Goal: Information Seeking & Learning: Check status

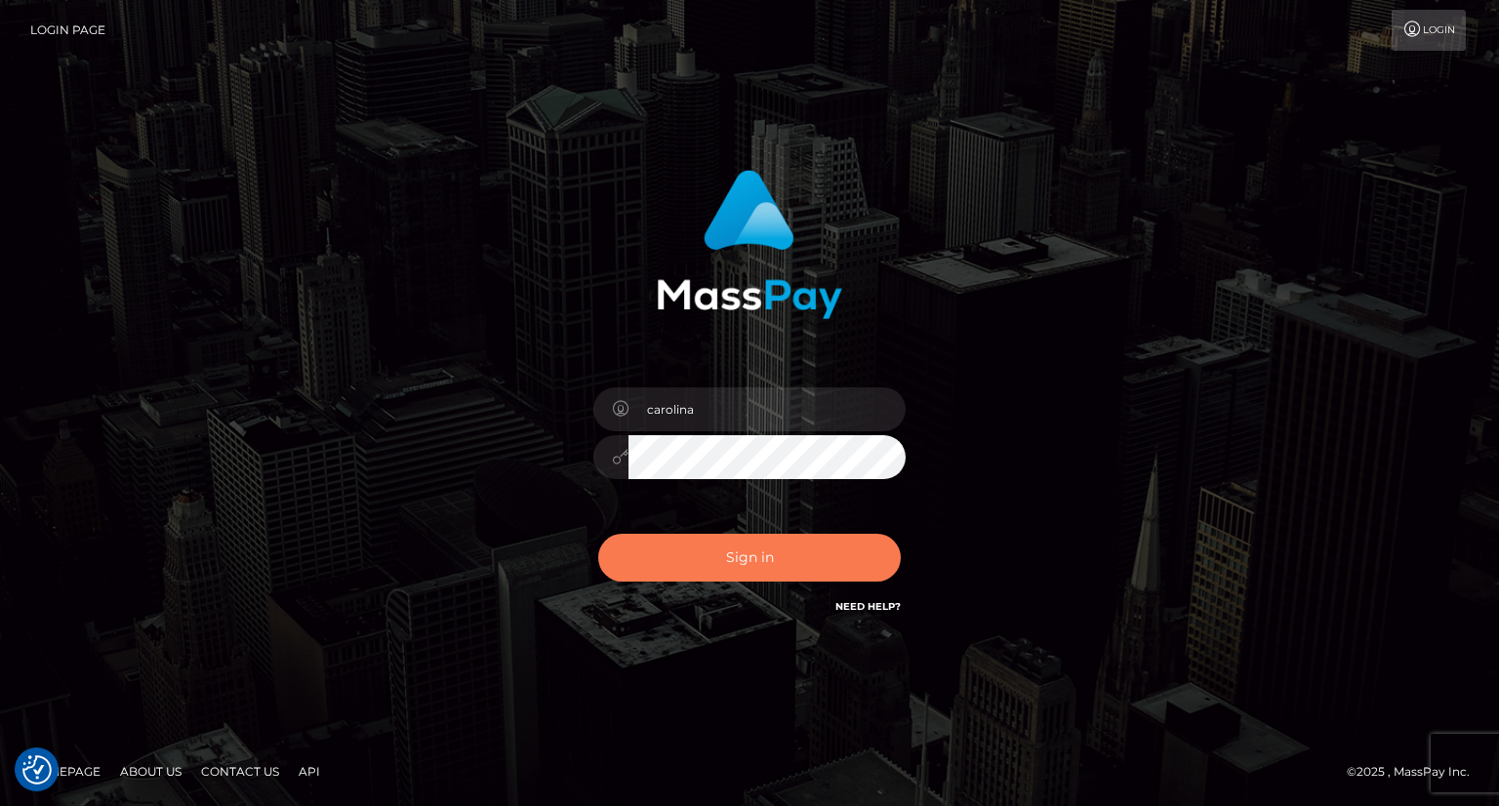
click at [718, 552] on button "Sign in" at bounding box center [749, 558] width 303 height 48
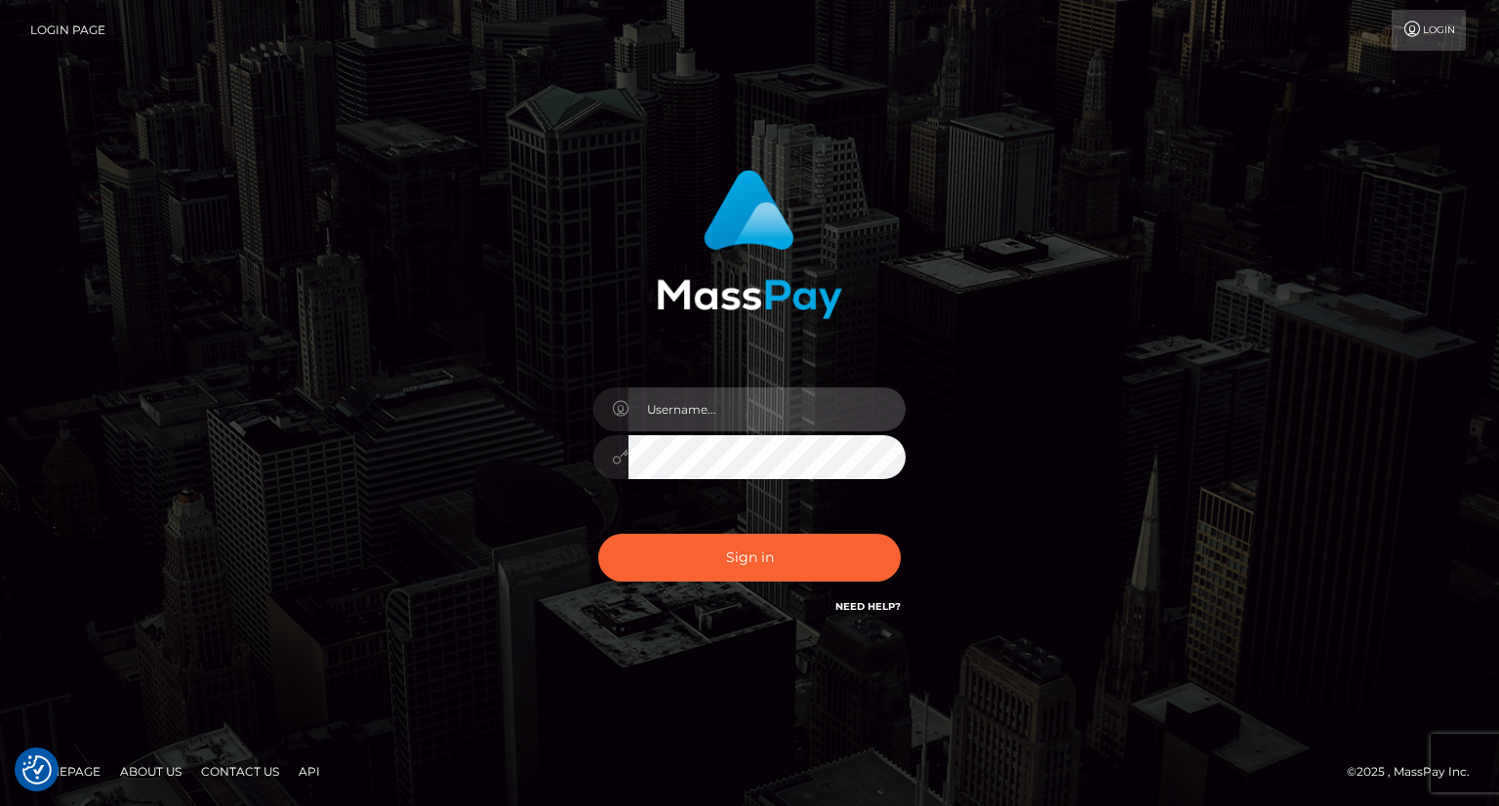
type input "carolina"
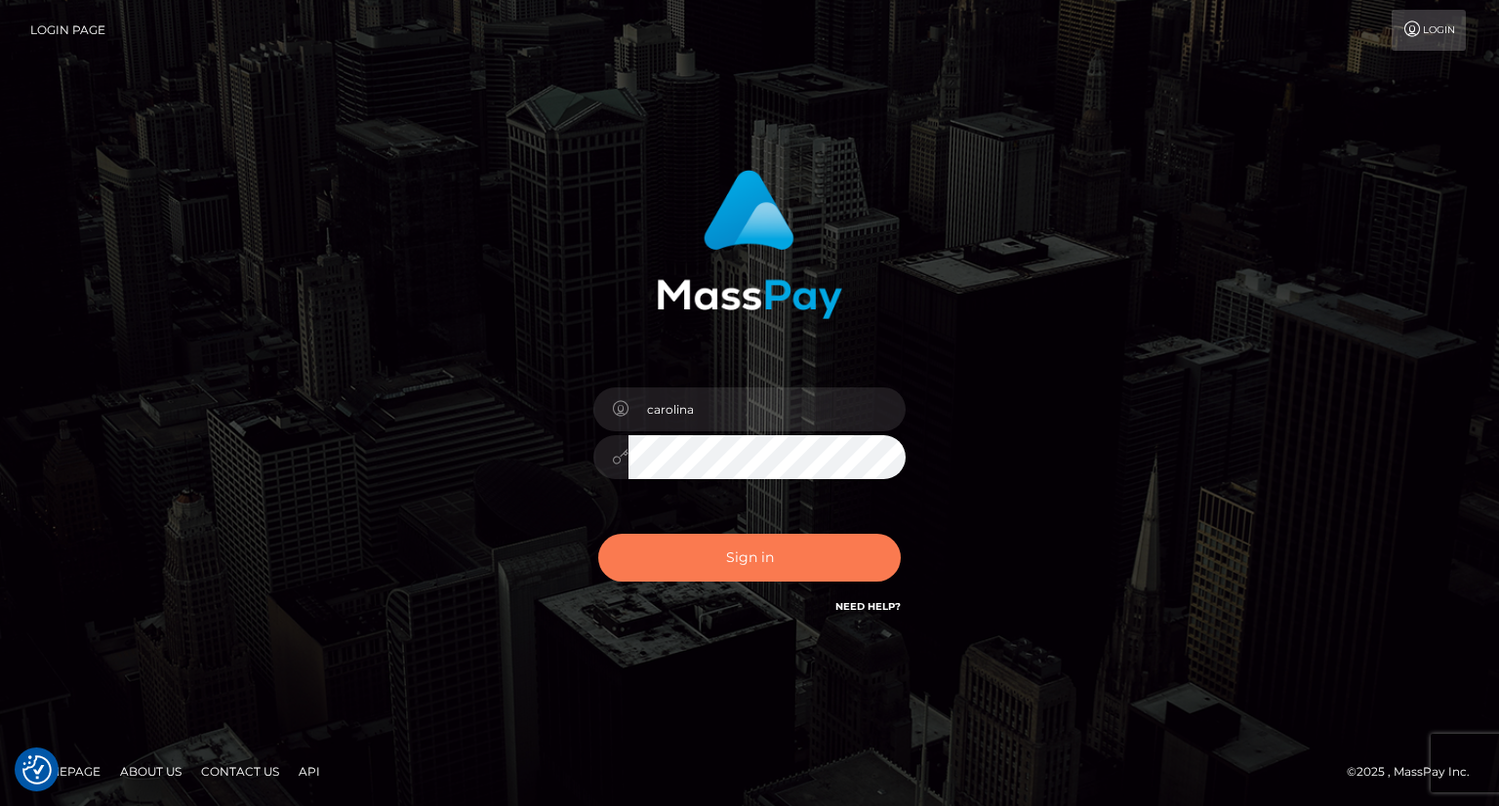
click at [813, 552] on button "Sign in" at bounding box center [749, 558] width 303 height 48
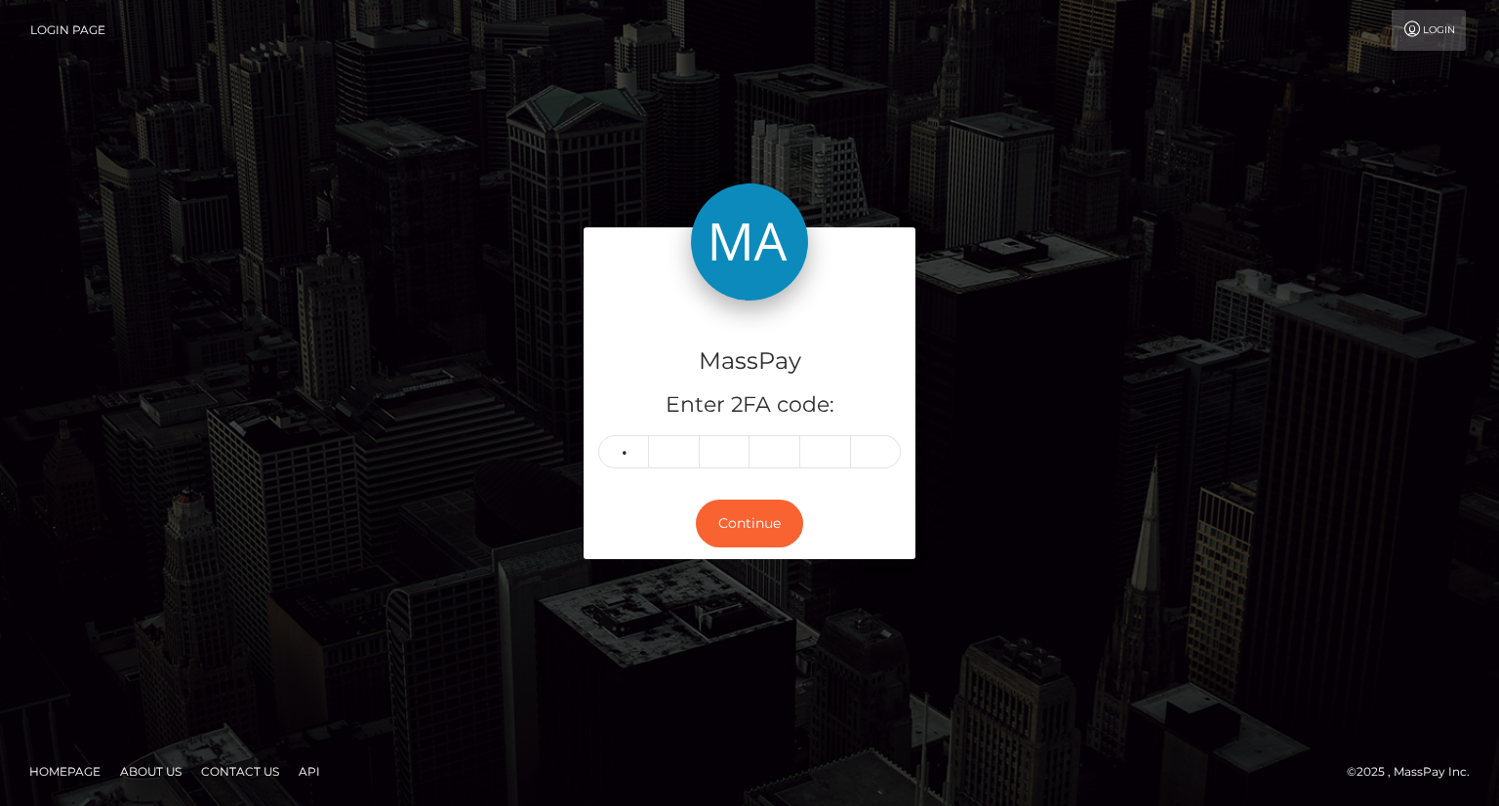
type input "5"
type input "8"
type input "4"
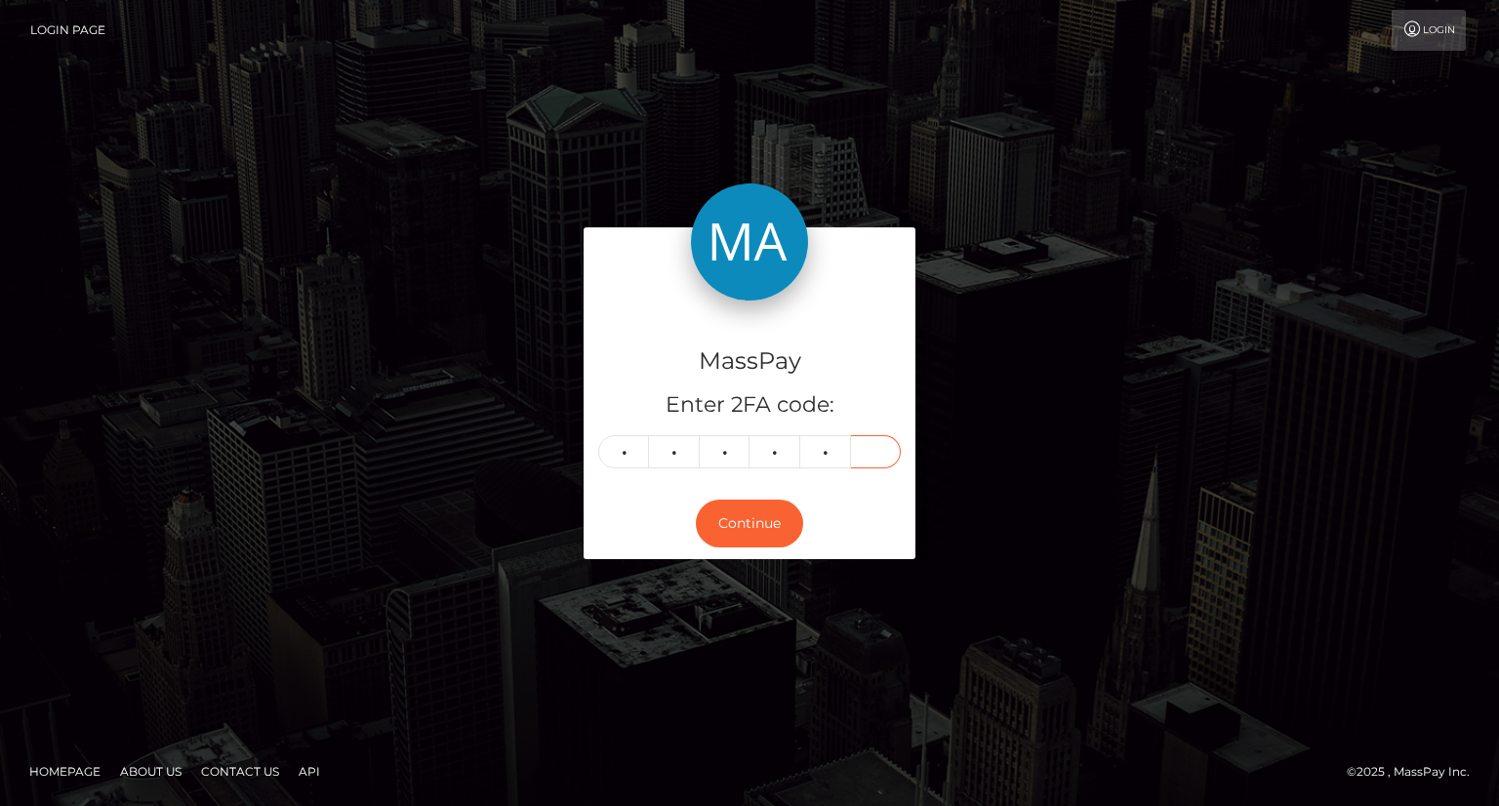
type input "3"
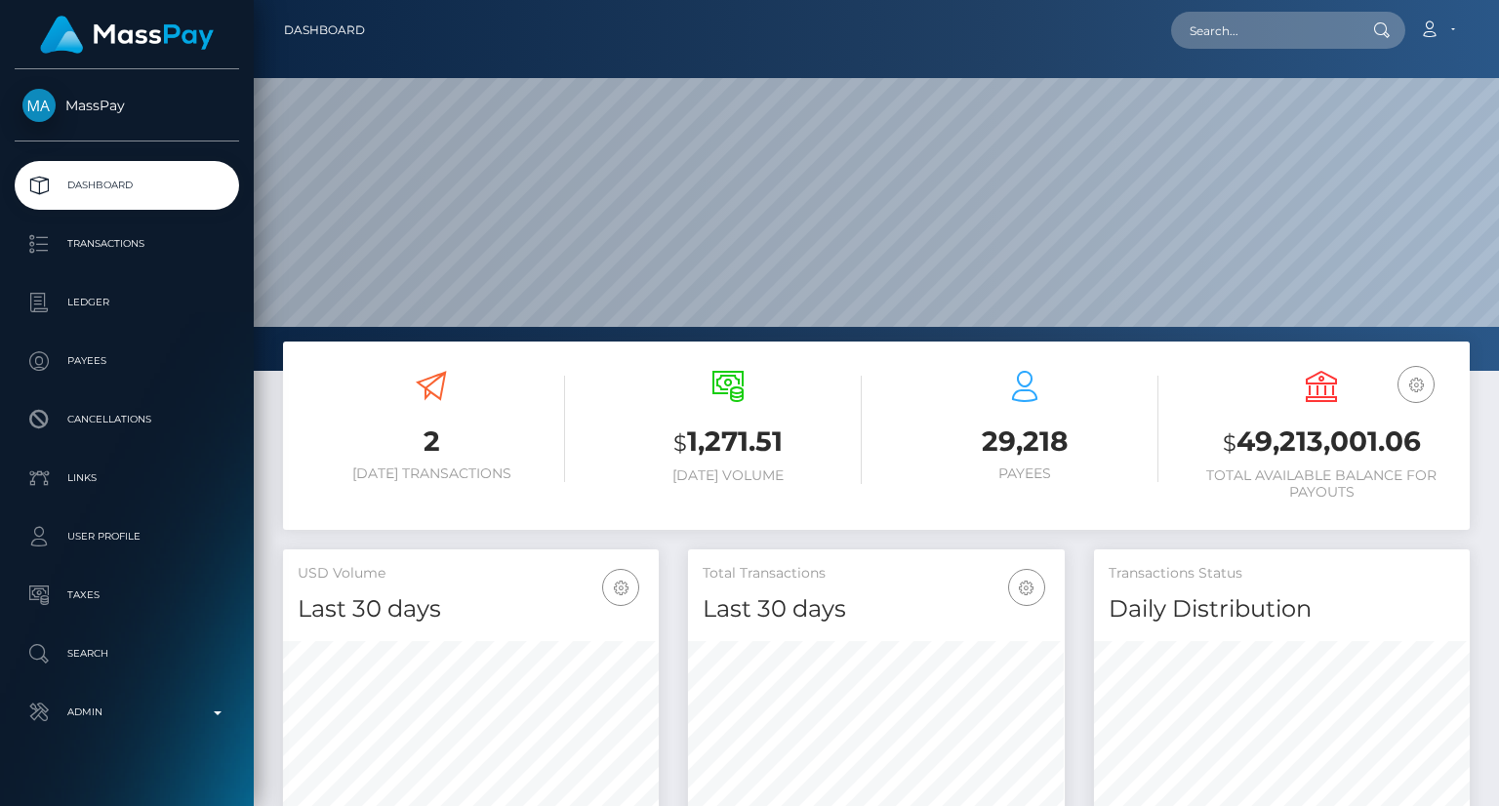
scroll to position [346, 375]
click at [1223, 10] on div "Loading... Loading... Account Edit Profile Logout" at bounding box center [925, 30] width 1088 height 41
click at [1216, 26] on input "text" at bounding box center [1263, 30] width 184 height 37
paste input "MSP29eb5fea0d8520c"
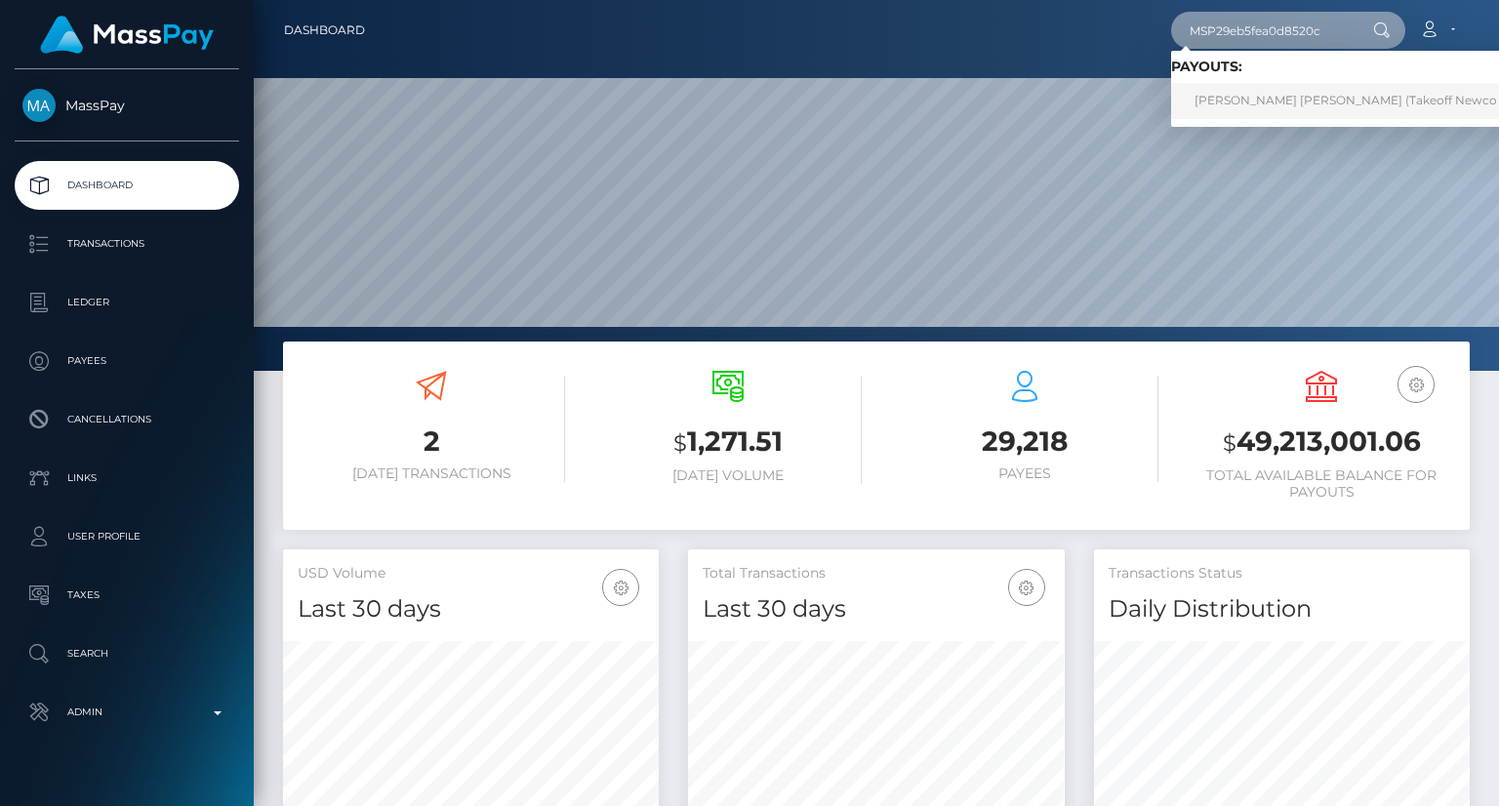
type input "MSP29eb5fea0d8520c"
click at [1237, 106] on link "RICHARD DELA CRUZ PASCUAL (Takeoff Newco Inc - Club Fans)" at bounding box center [1393, 101] width 444 height 36
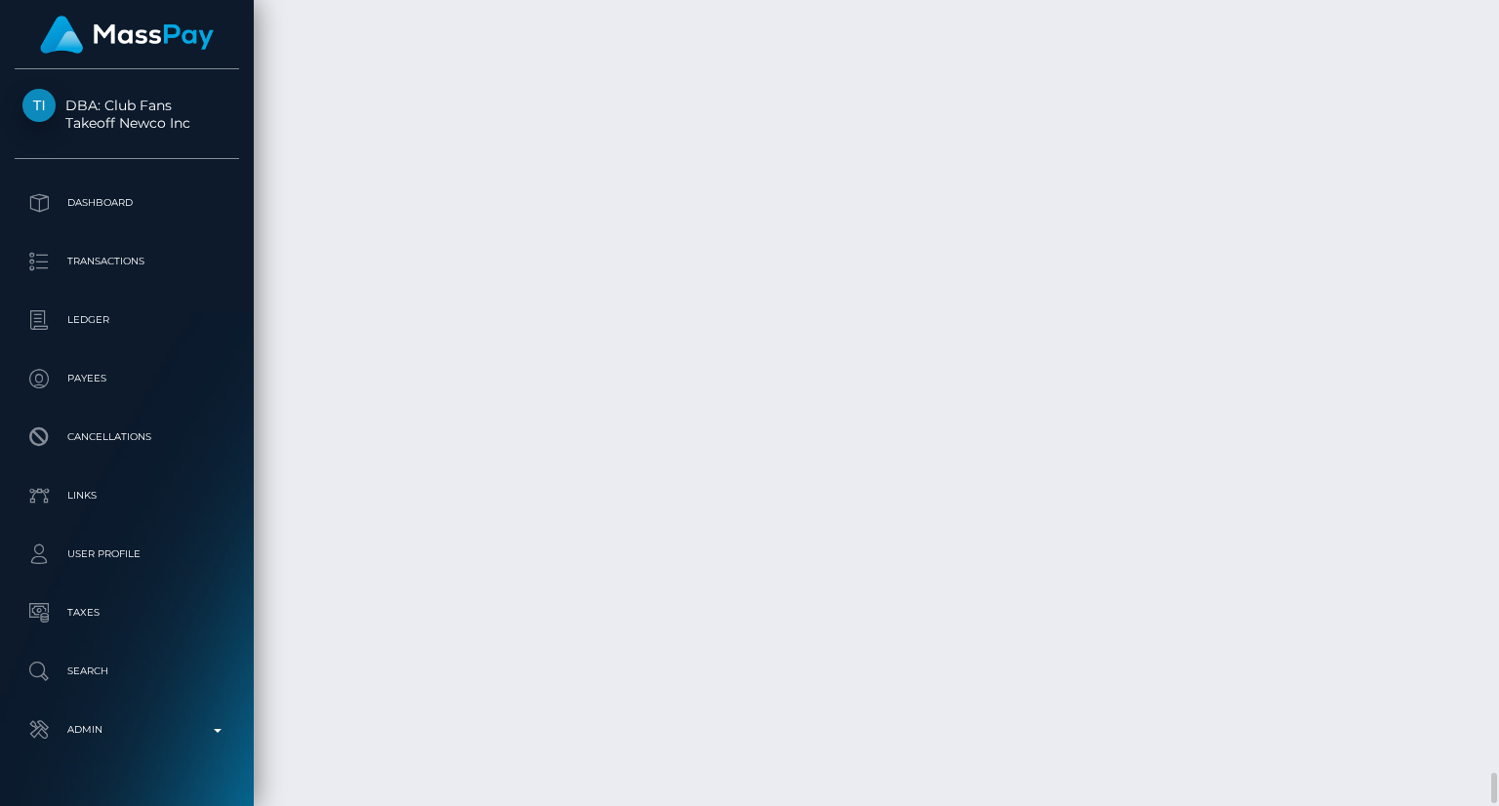
scroll to position [234, 375]
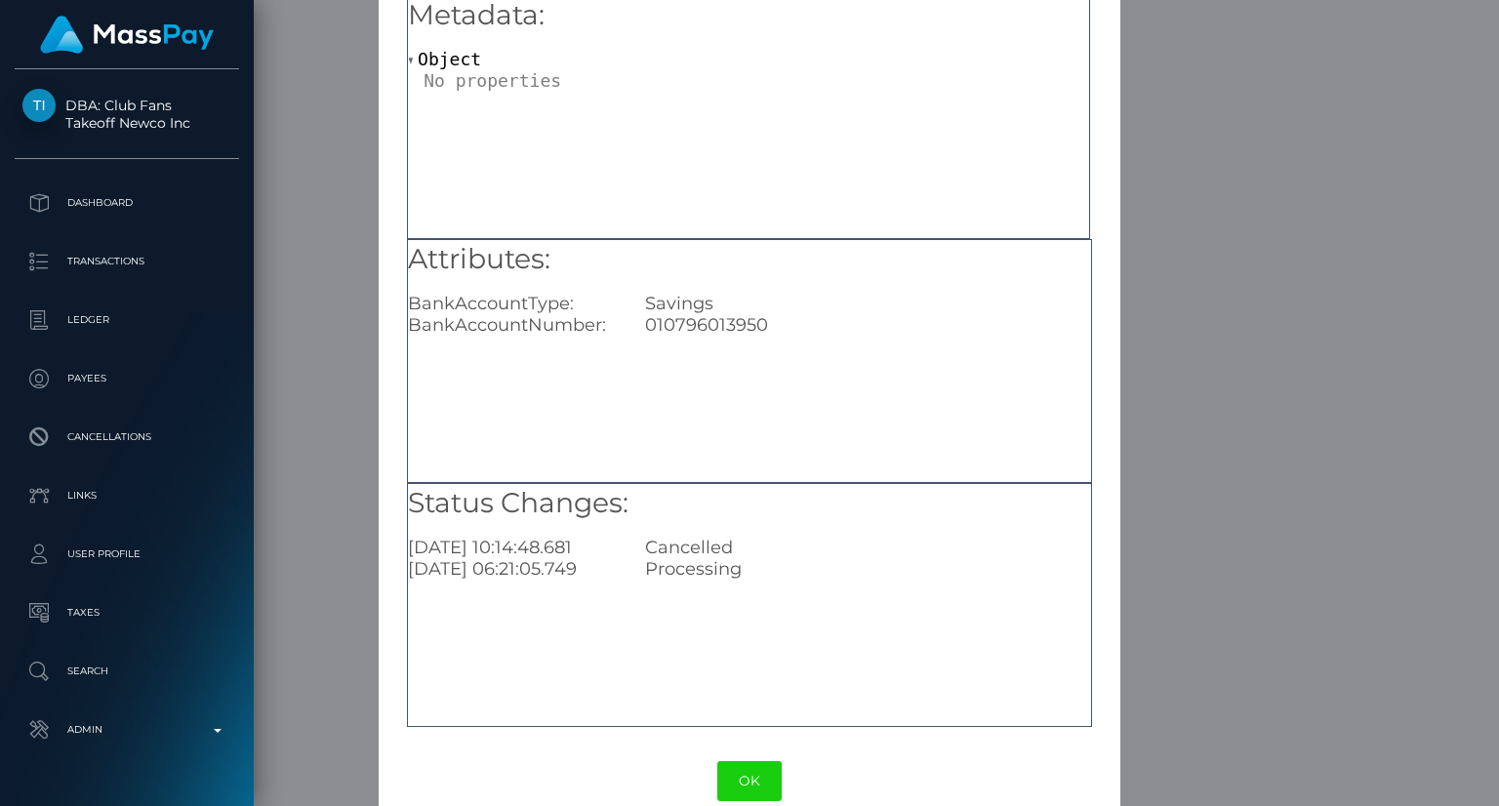
scroll to position [122, 0]
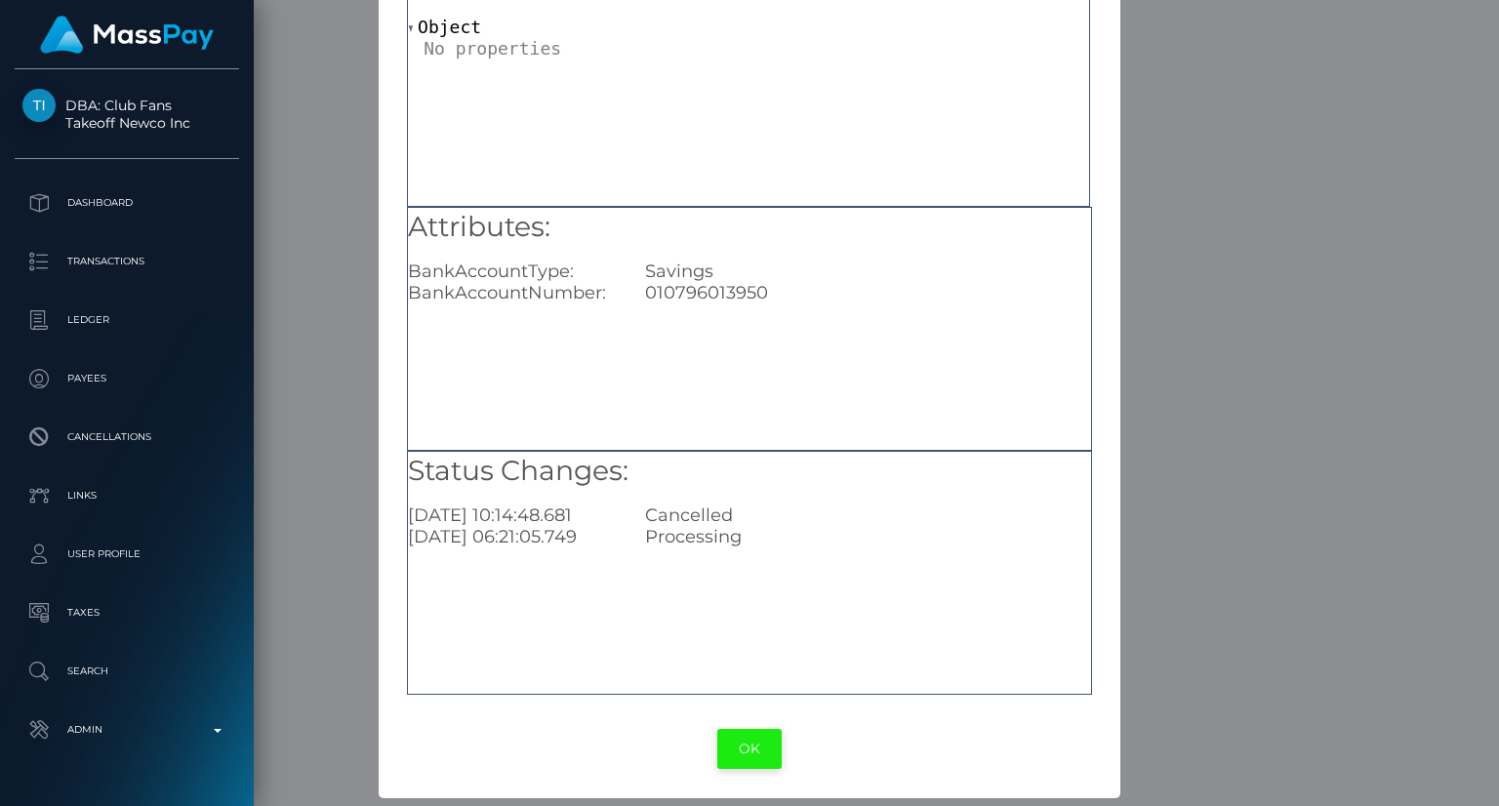
click at [758, 753] on button "OK" at bounding box center [749, 749] width 64 height 40
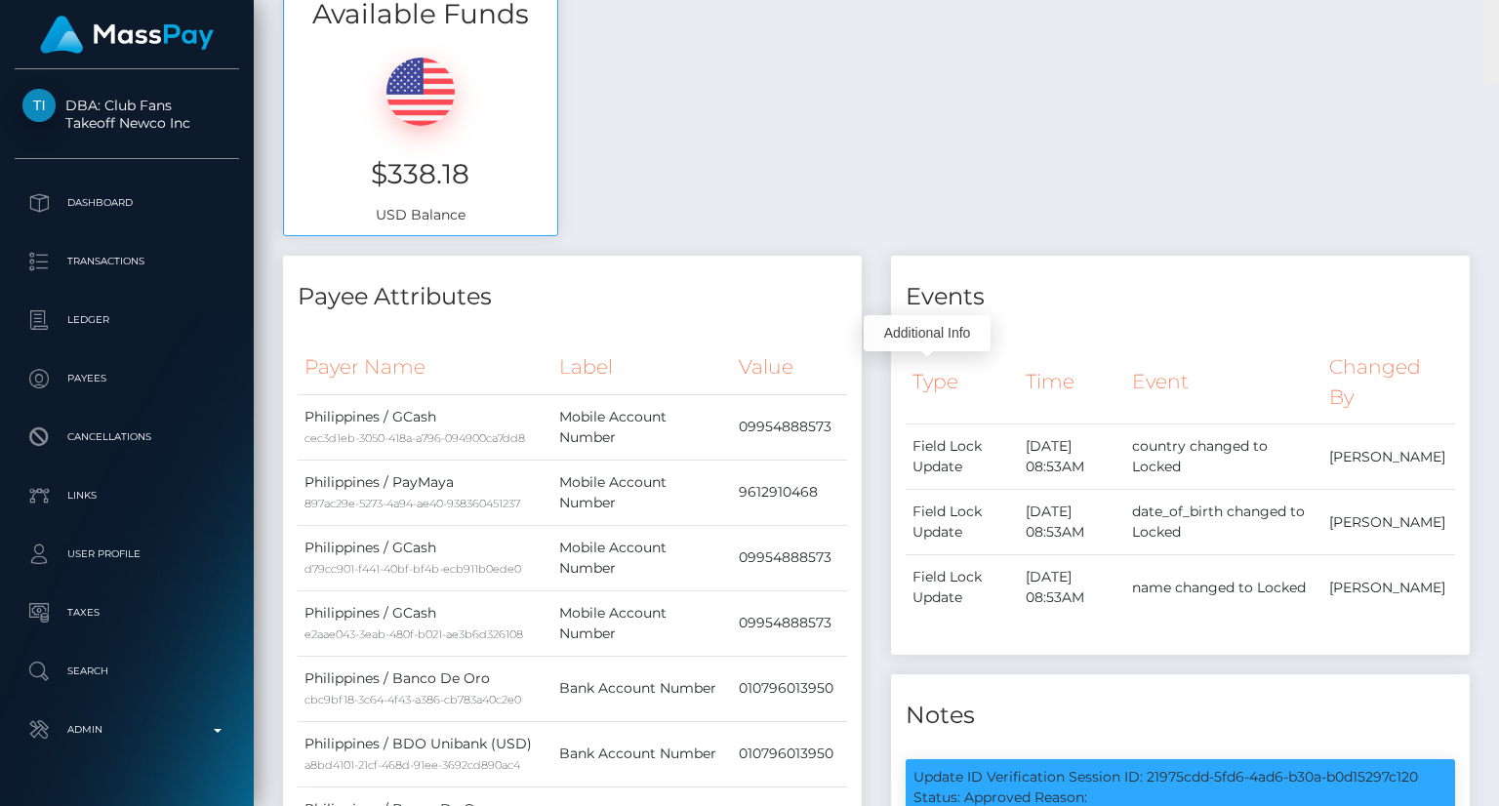
scroll to position [0, 0]
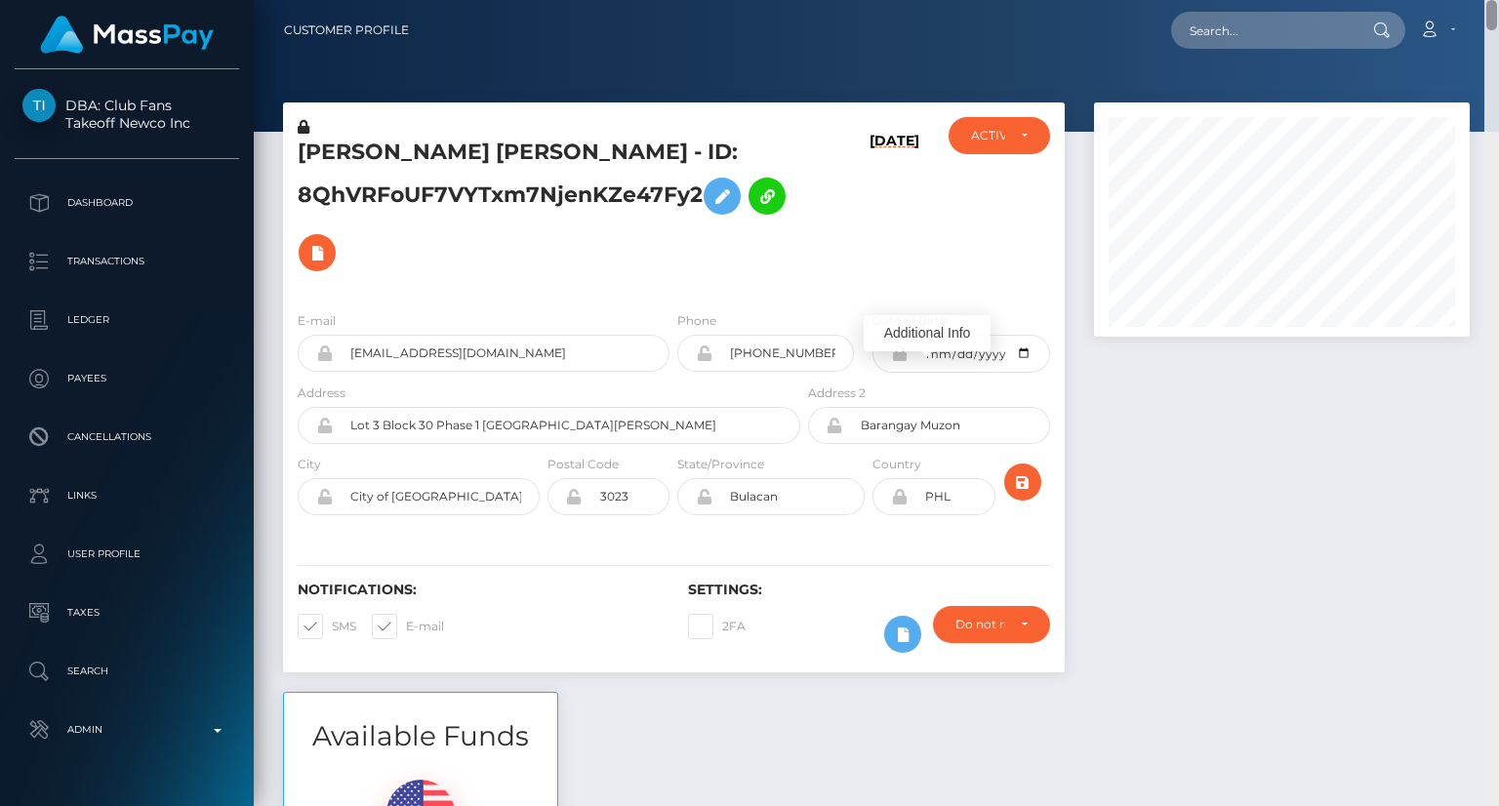
drag, startPoint x: 1493, startPoint y: 770, endPoint x: 1329, endPoint y: 31, distance: 756.9
click at [1487, 0] on html "DBA: Club Fans Takeoff Newco Inc Dashboard Transactions Ledger Payees" at bounding box center [749, 403] width 1499 height 806
click at [422, 348] on input "rob3rtafoxx@gmail.com" at bounding box center [501, 353] width 337 height 37
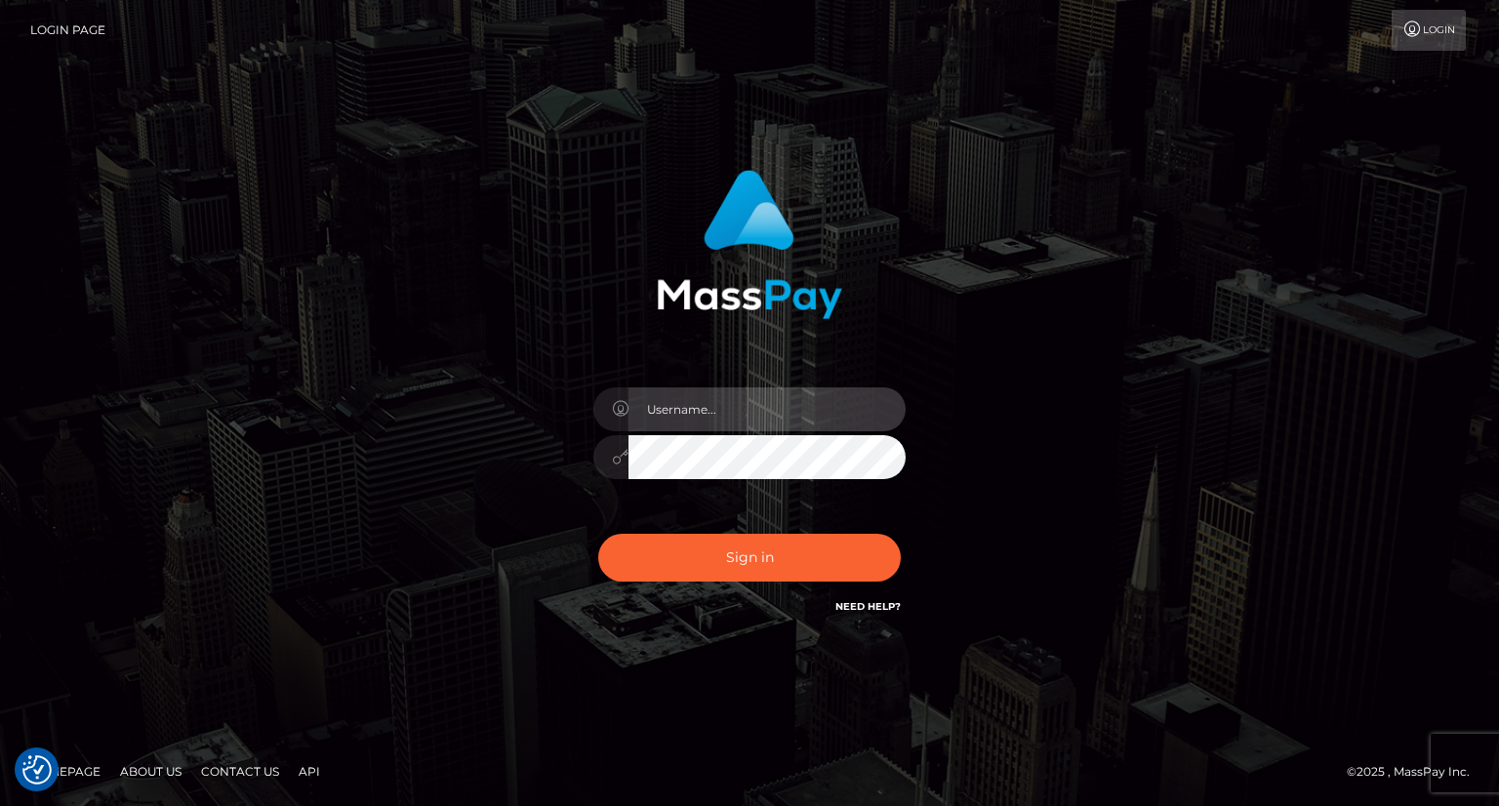
type input "carolina"
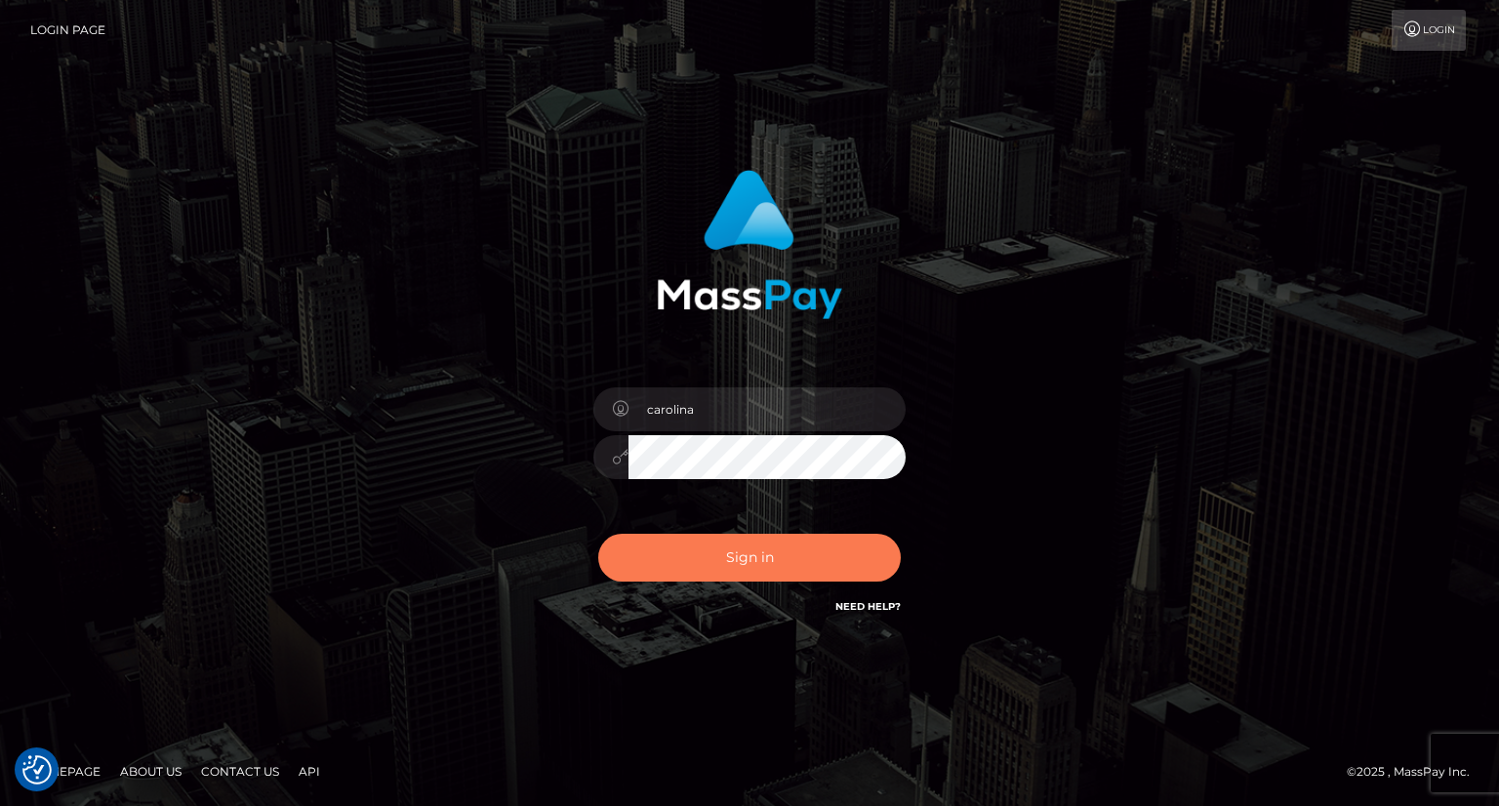
click at [759, 547] on button "Sign in" at bounding box center [749, 558] width 303 height 48
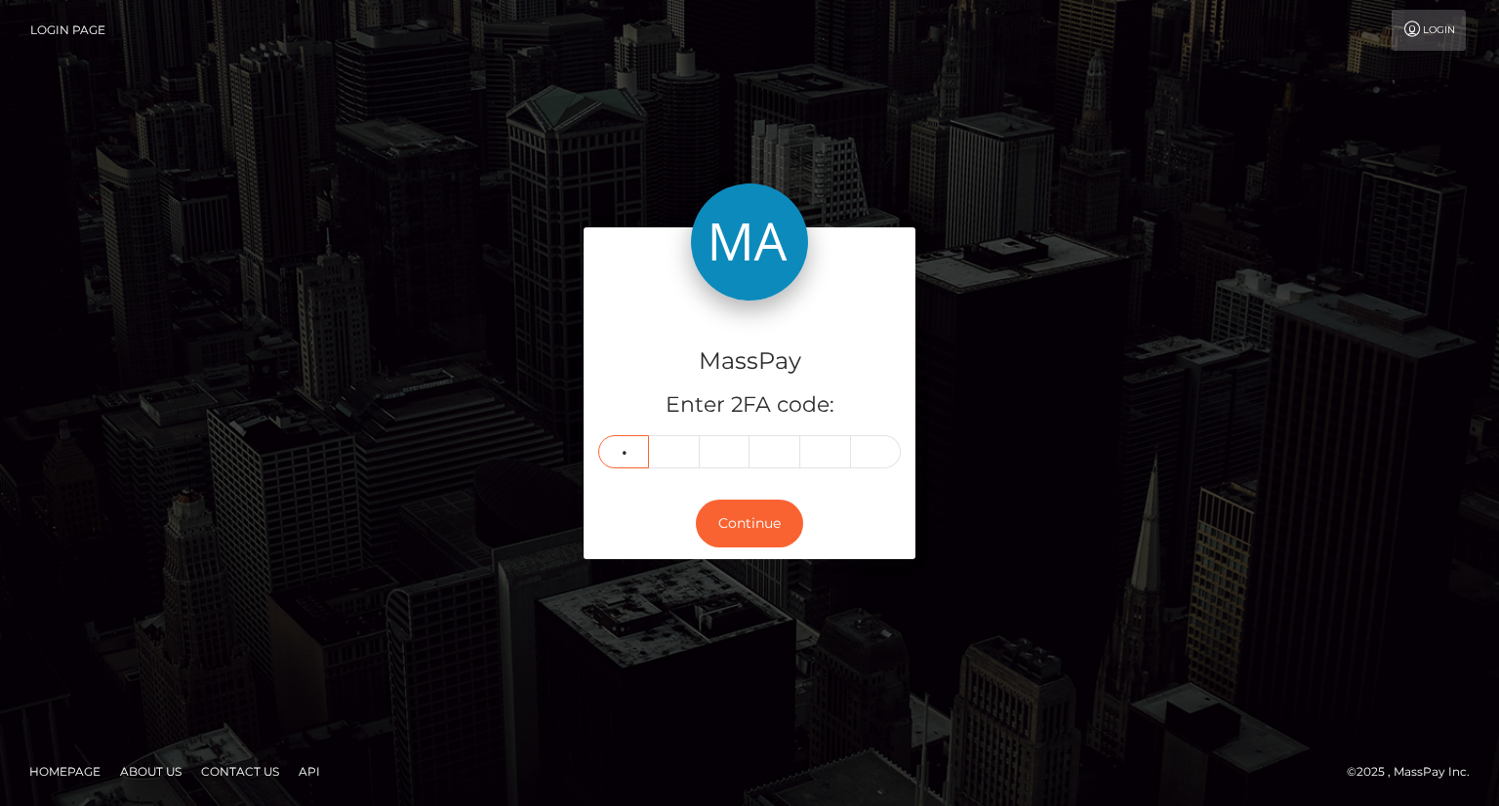
type input "4"
type input "9"
type input "1"
type input "6"
type input "4"
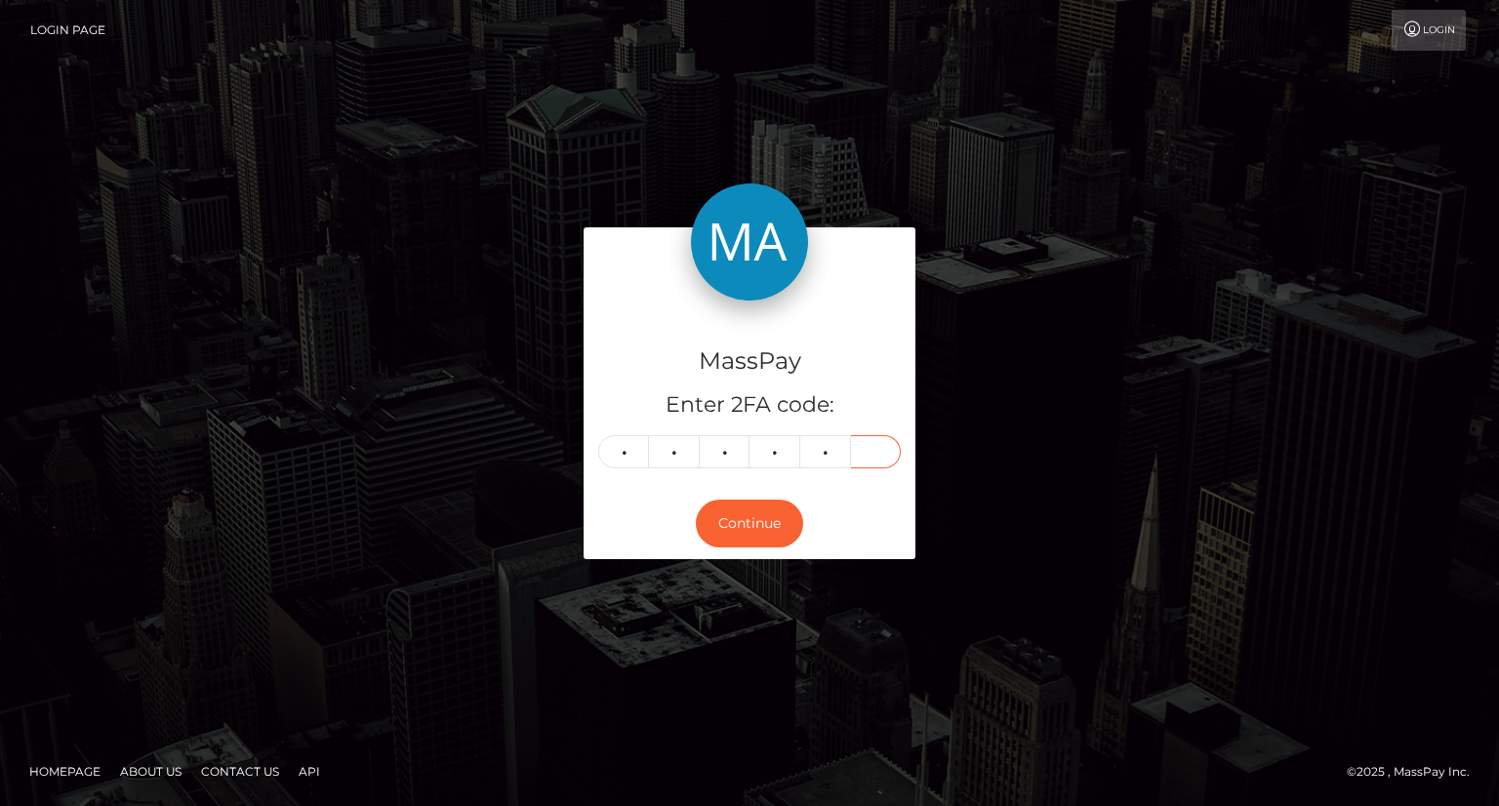
type input "8"
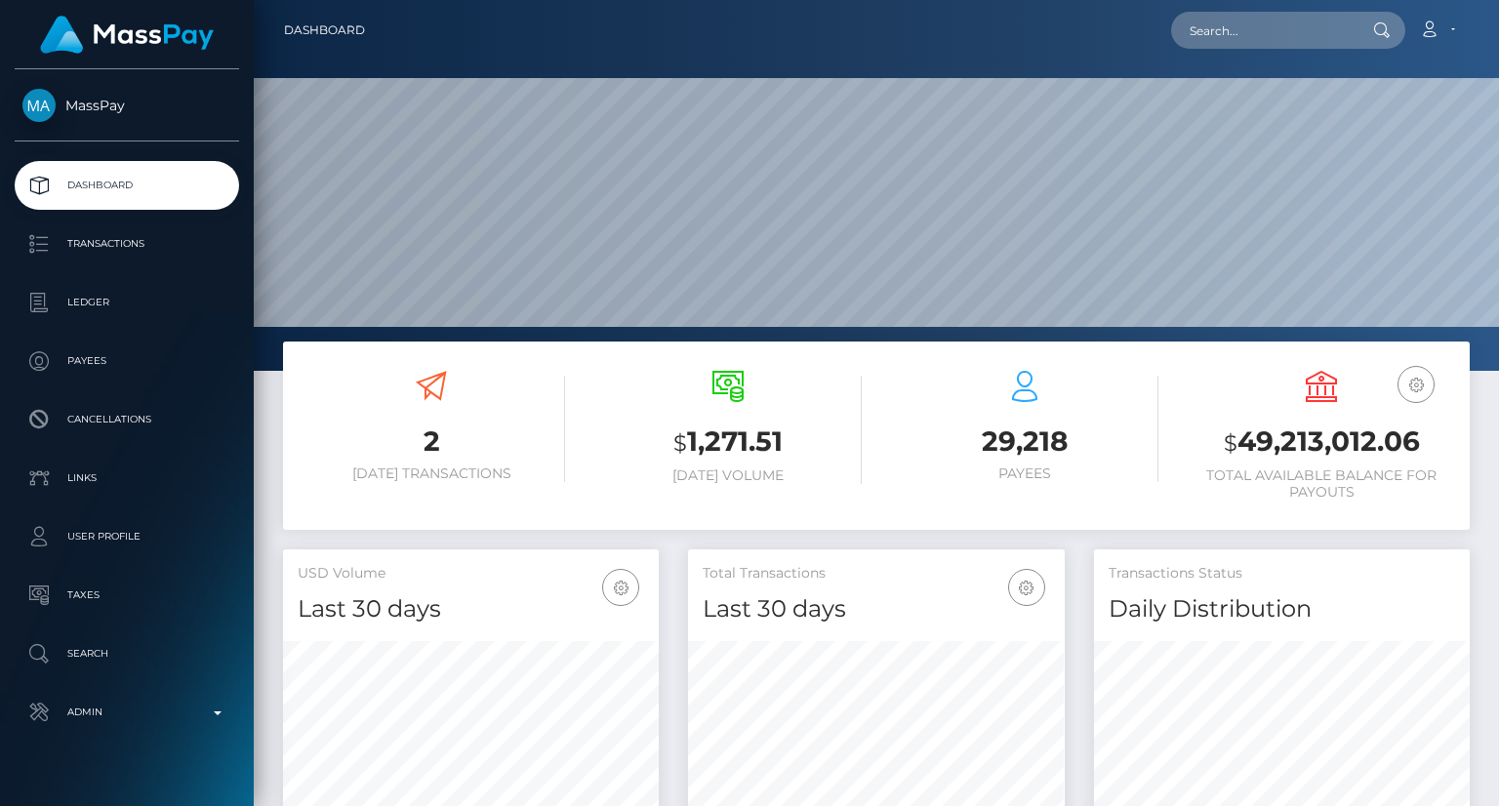
scroll to position [346, 375]
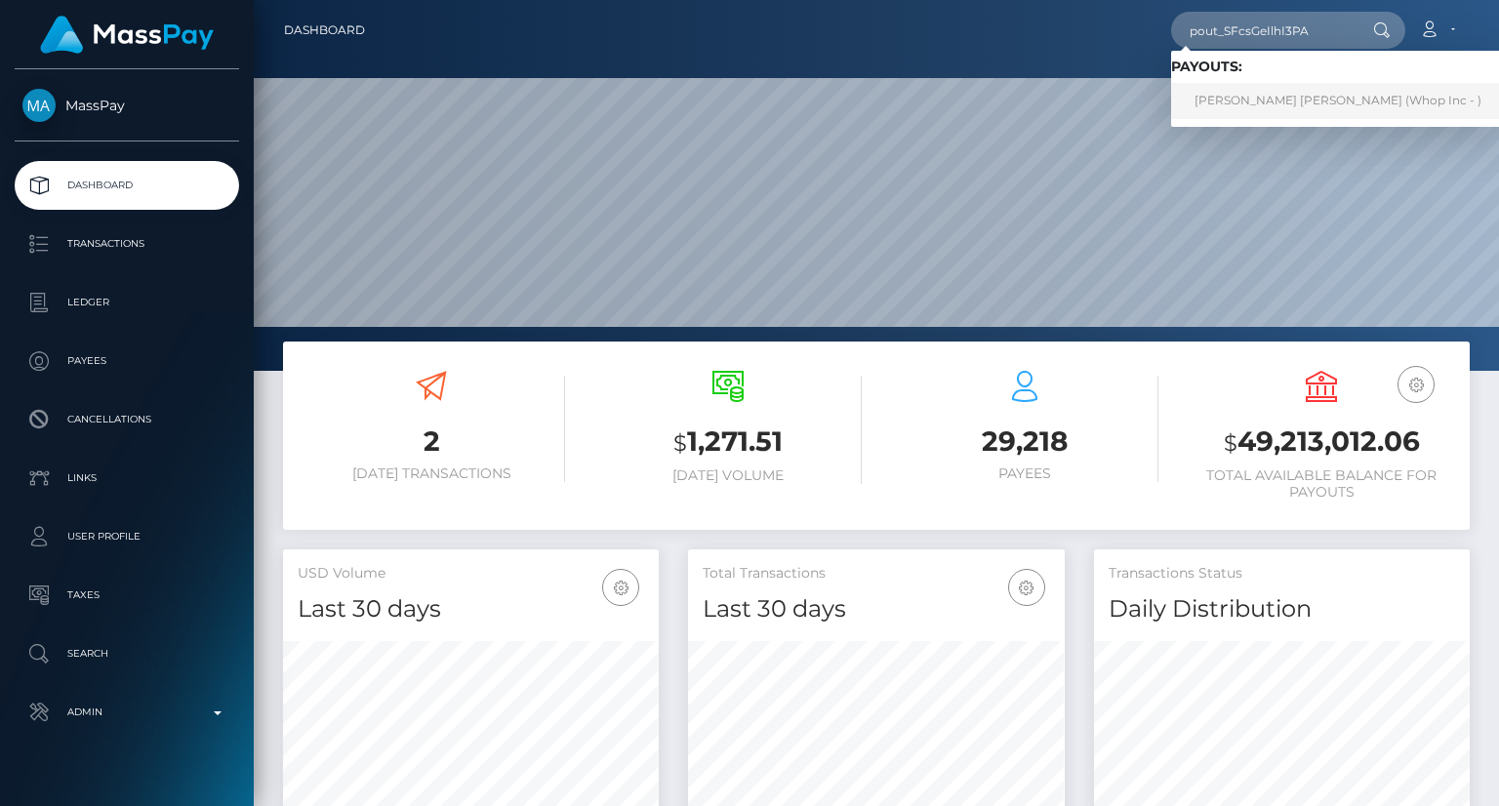
type input "pout_SFcsGeIlhI3PA"
click at [1337, 102] on link "KAYDRA RENAE DUCKETT (Whop Inc - )" at bounding box center [1338, 101] width 334 height 36
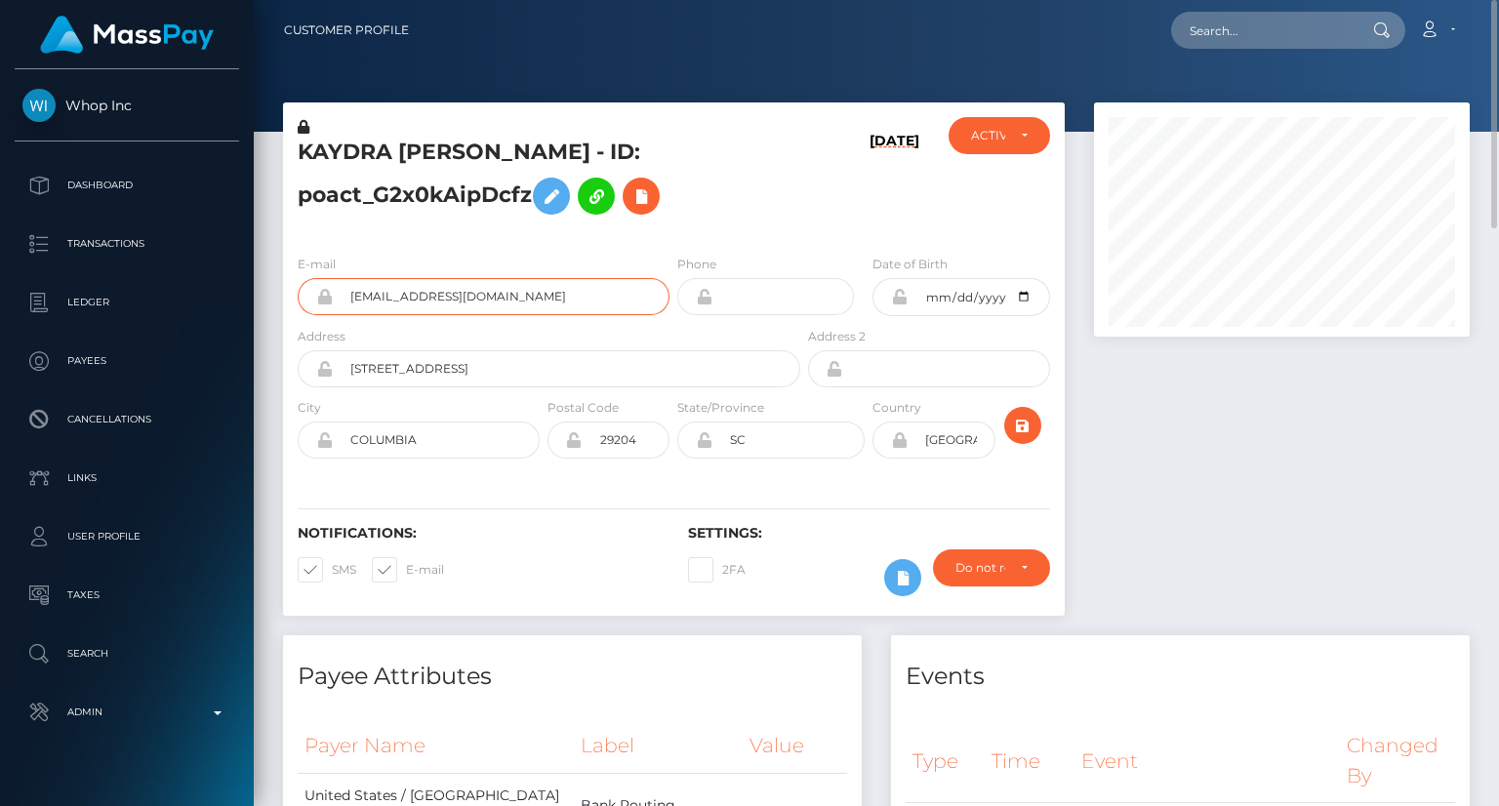
click at [426, 293] on input "kaydraduckett@gmail.com" at bounding box center [501, 296] width 337 height 37
click at [402, 202] on h5 "KAYDRA RENAE DUCKETT - ID: poact_G2x0kAipDcfz" at bounding box center [544, 181] width 492 height 87
click at [406, 195] on h5 "KAYDRA RENAE DUCKETT - ID: poact_G2x0kAipDcfz" at bounding box center [544, 181] width 492 height 87
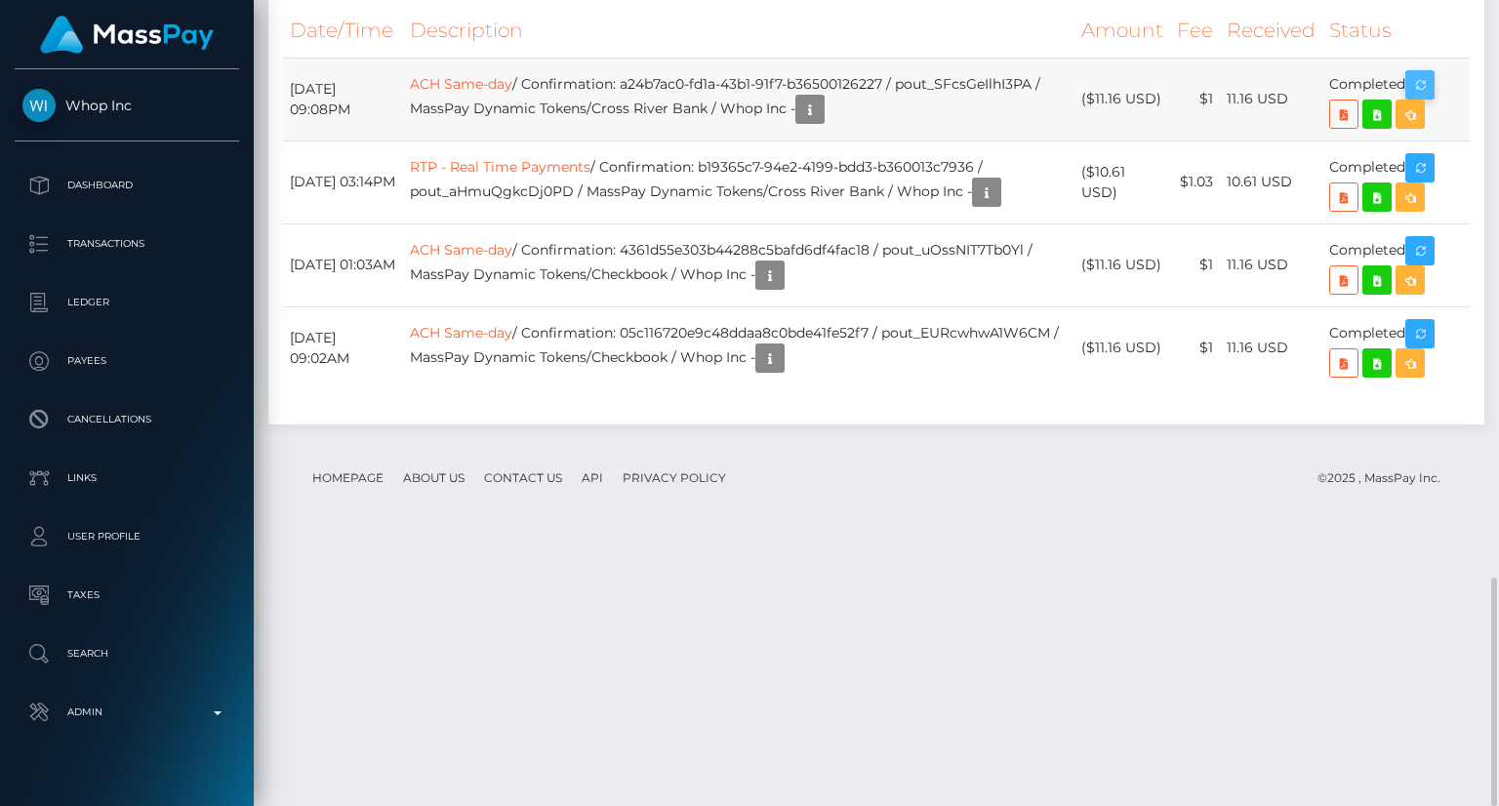
scroll to position [234, 375]
click at [1427, 98] on icon "button" at bounding box center [1420, 85] width 23 height 24
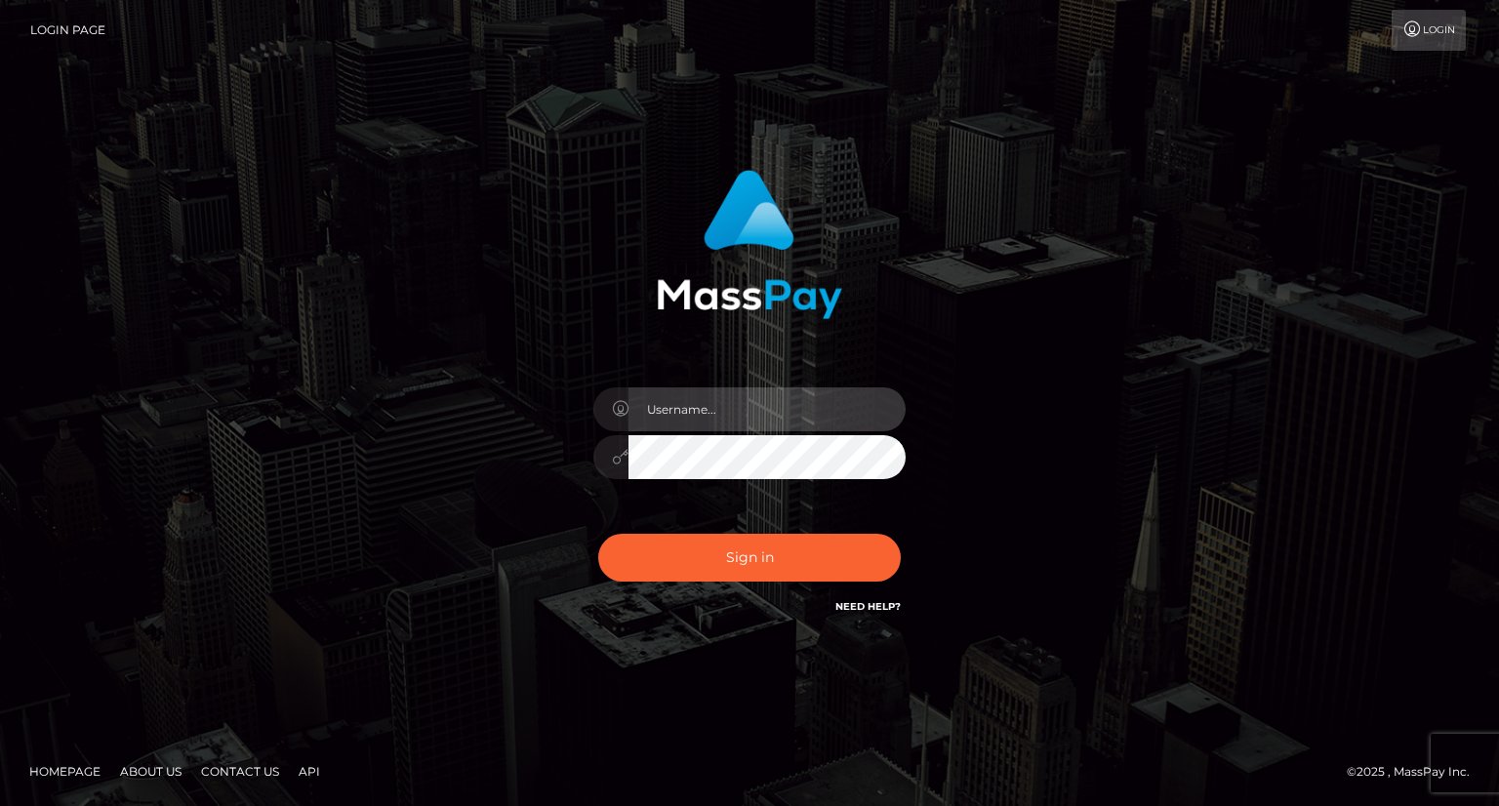
type input "carolina"
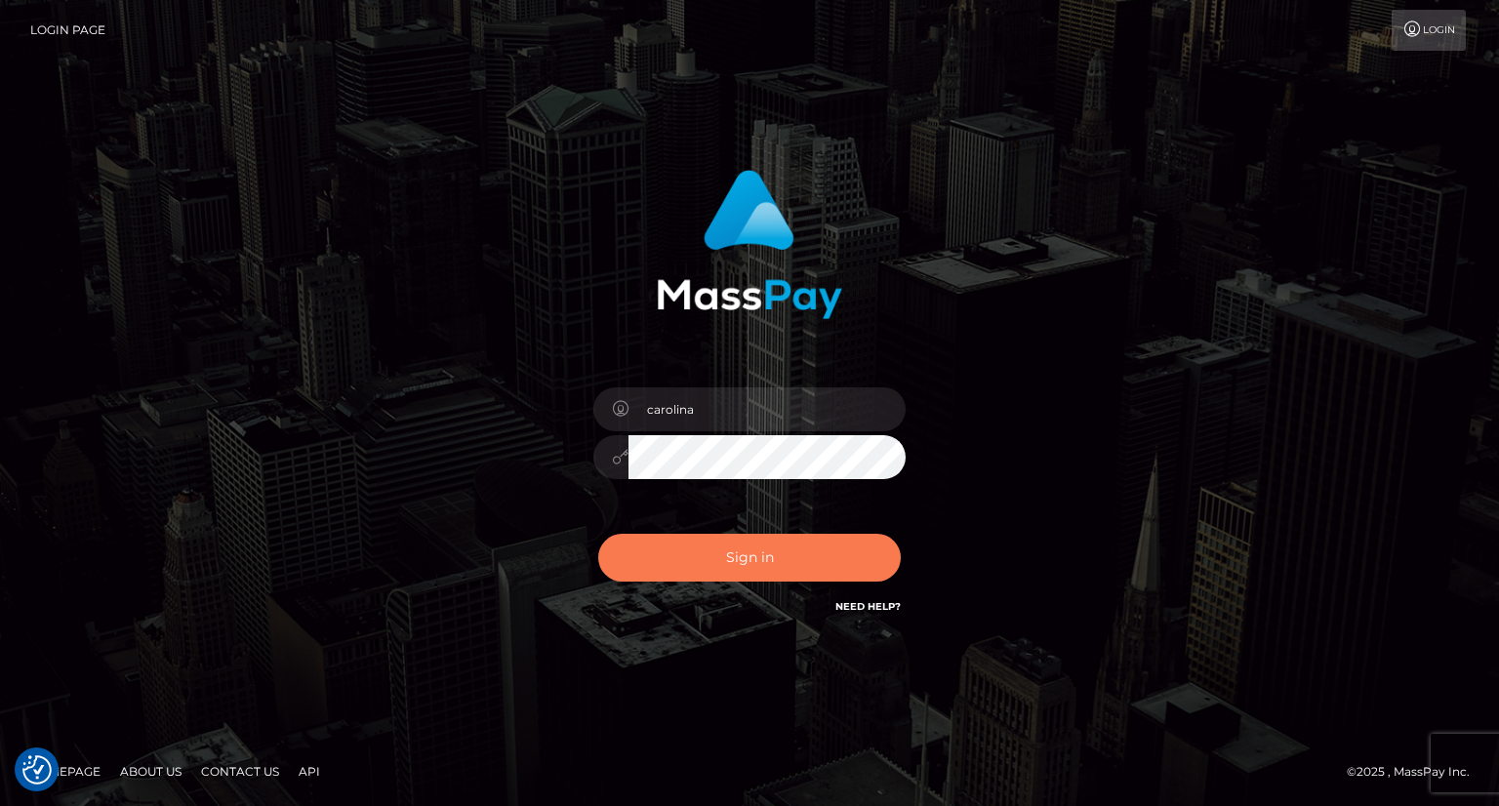
click at [780, 553] on button "Sign in" at bounding box center [749, 558] width 303 height 48
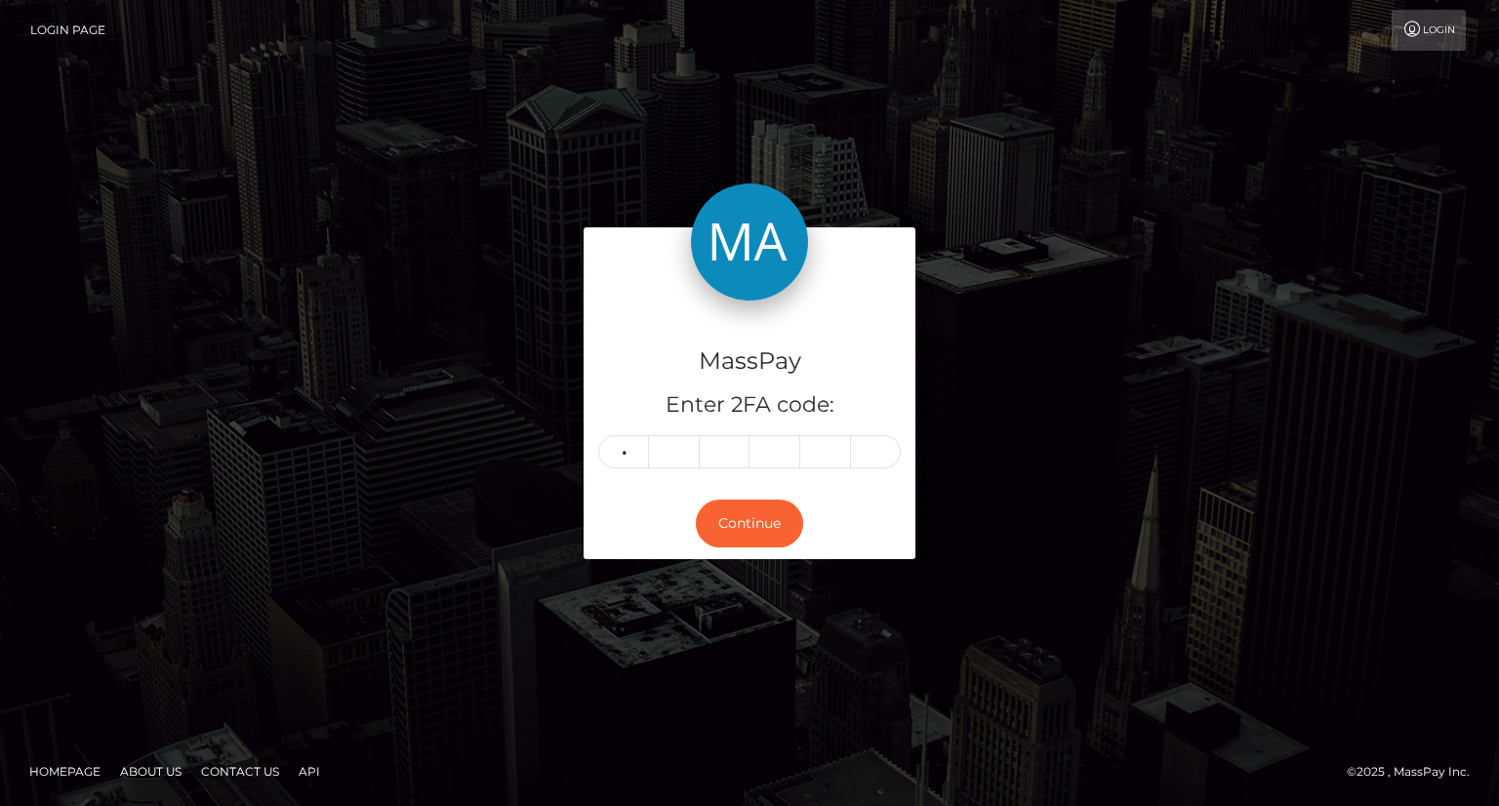
type input "5"
type input "8"
type input "9"
type input "4"
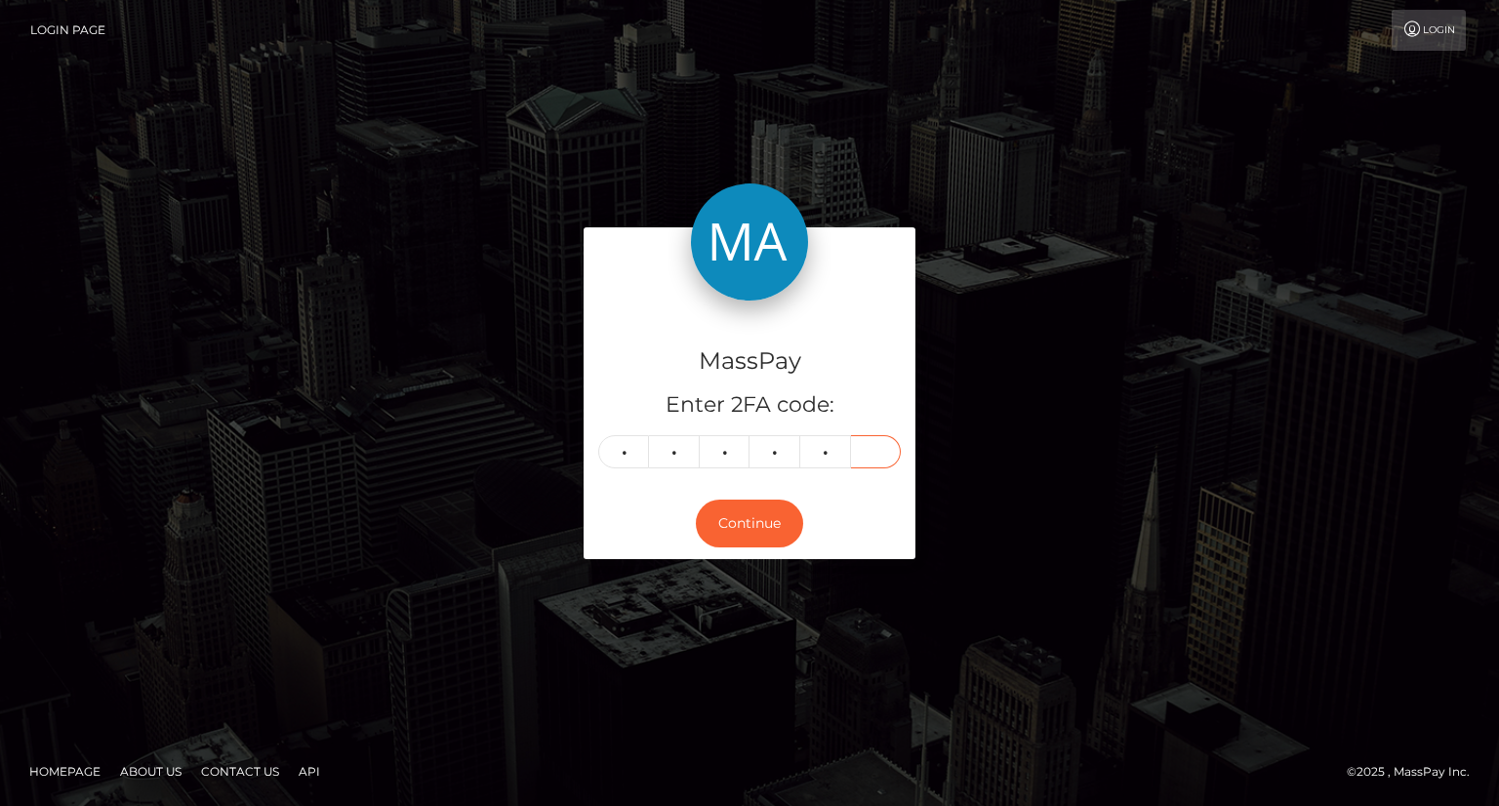
type input "2"
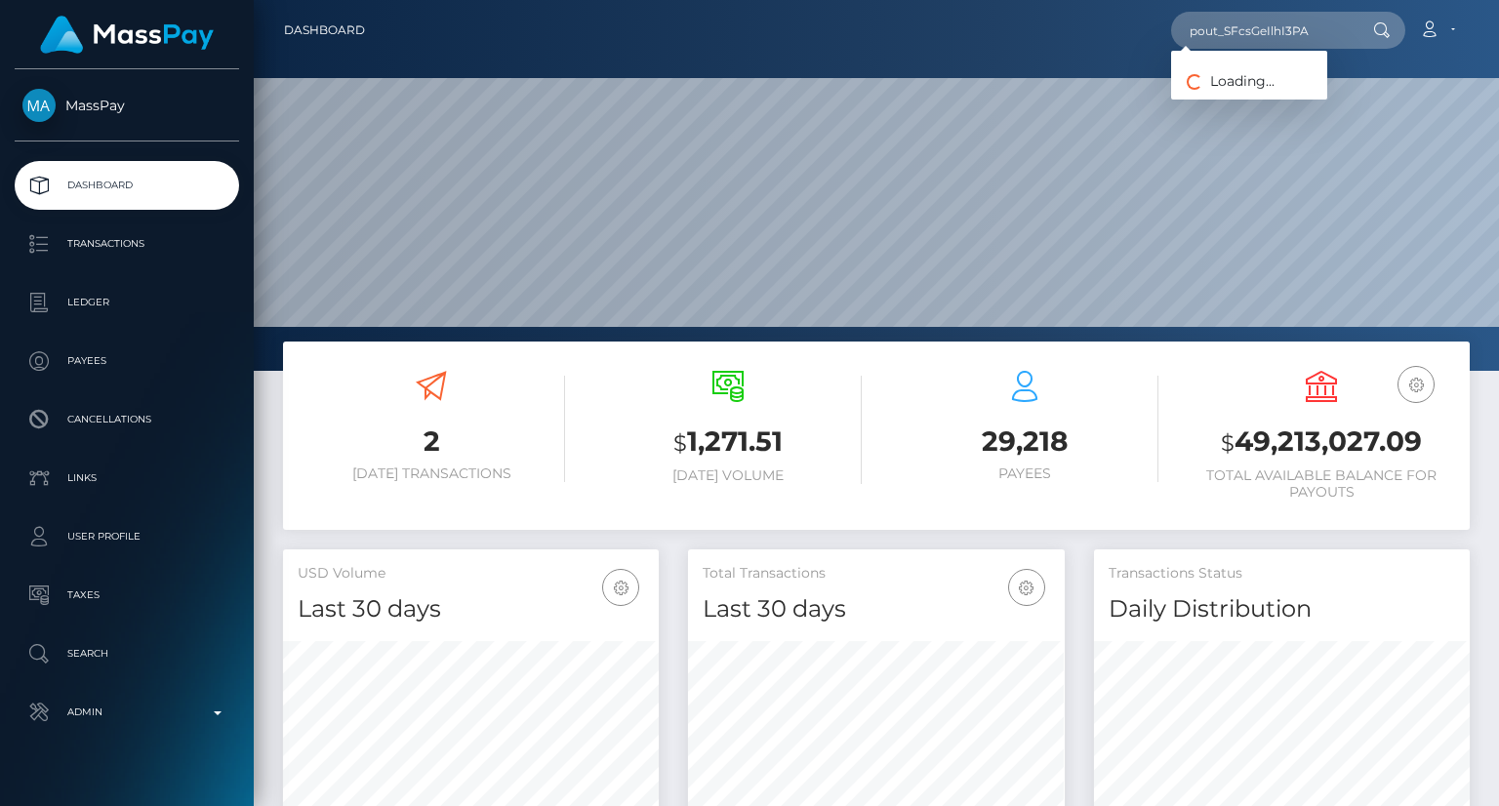
scroll to position [346, 375]
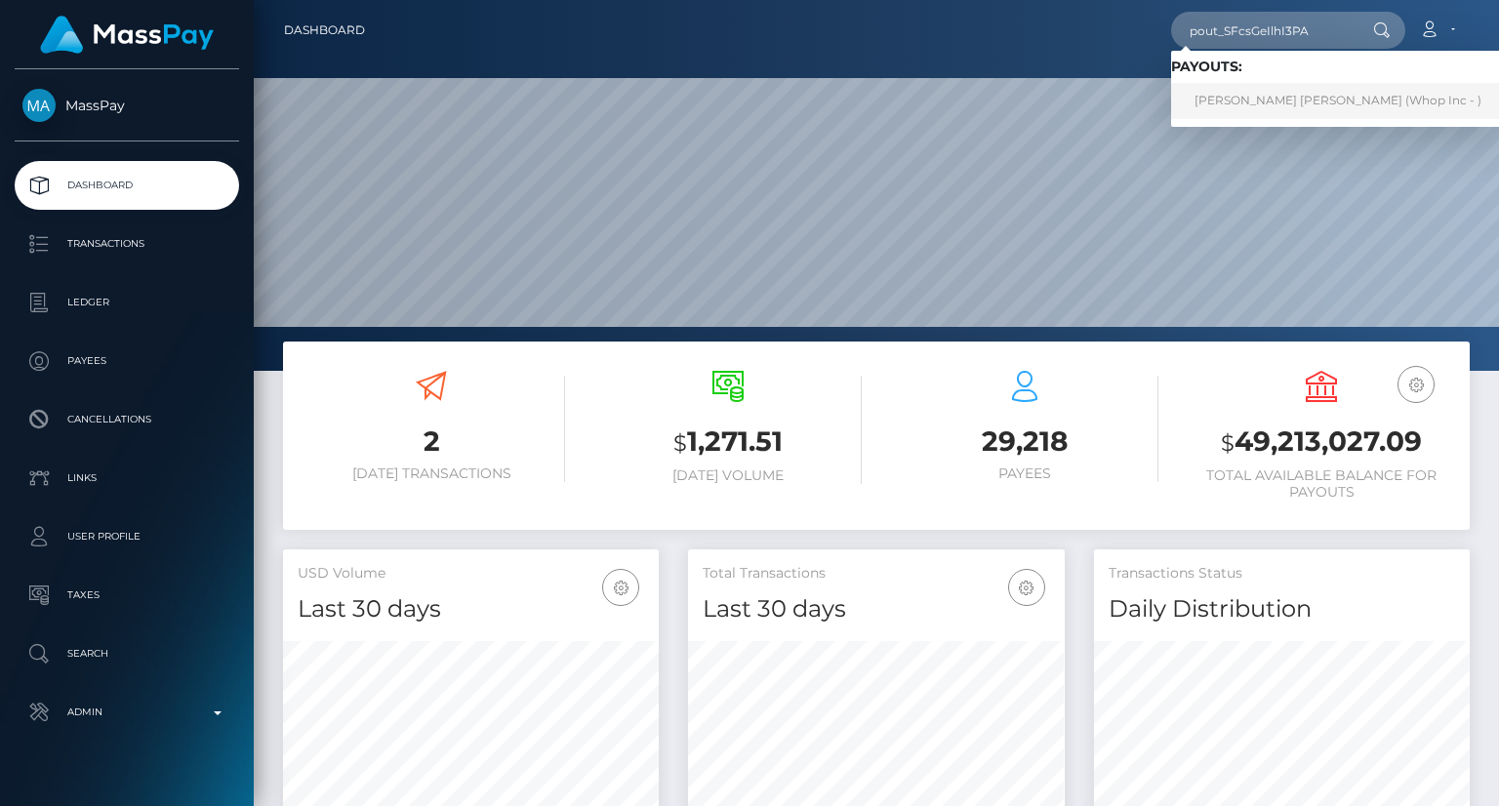
type input "pout_SFcsGeIlhI3PA"
click at [1250, 116] on link "KAYDRA RENAE DUCKETT (Whop Inc - )" at bounding box center [1338, 101] width 334 height 36
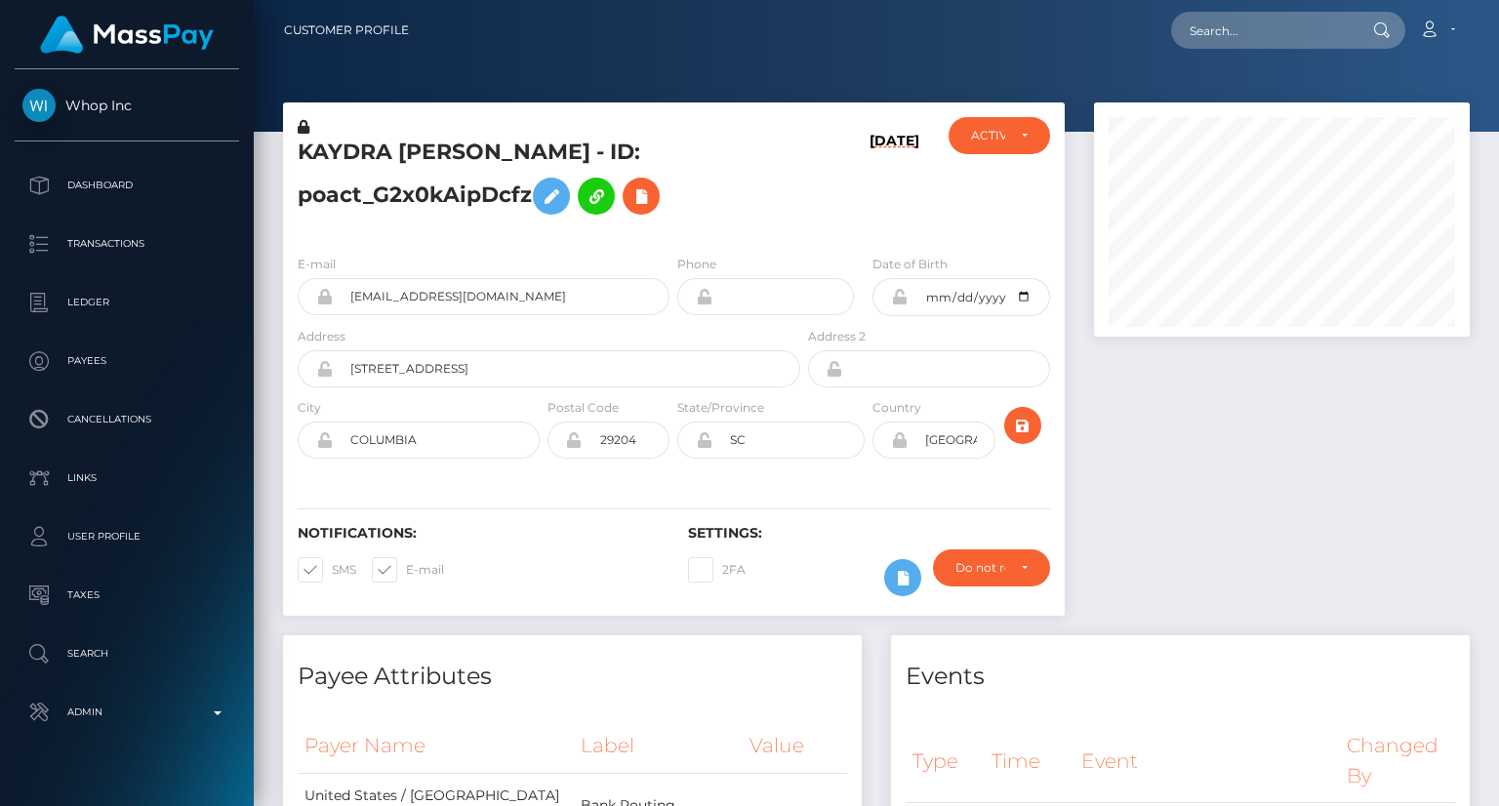
scroll to position [234, 375]
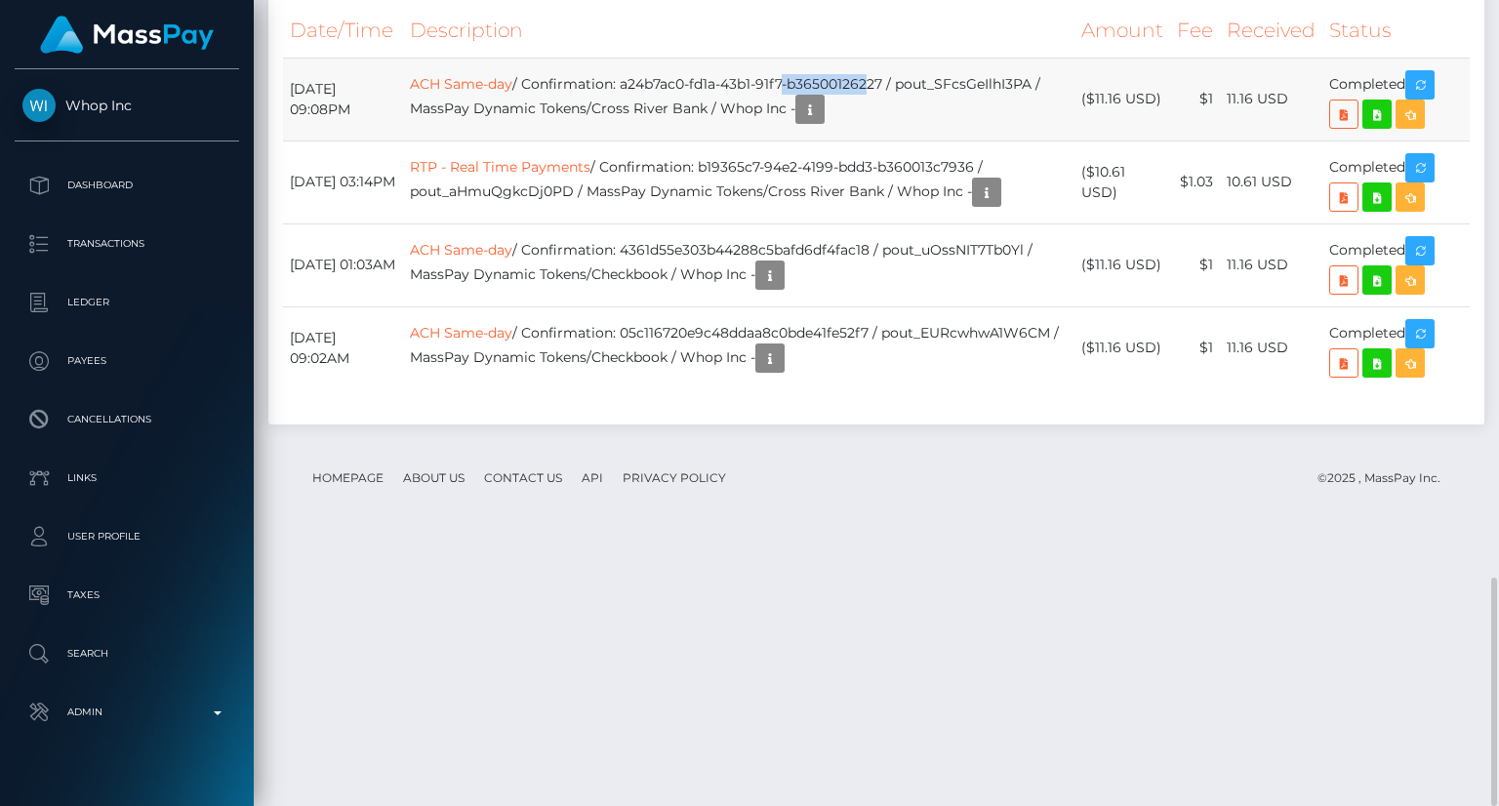
drag, startPoint x: 877, startPoint y: 346, endPoint x: 808, endPoint y: 345, distance: 68.3
click at [808, 141] on td "ACH Same-day / Confirmation: a24b7ac0-fd1a-43b1-91f7-b36500126227 / pout_SFcsGe…" at bounding box center [738, 99] width 671 height 83
click at [672, 58] on th "Description" at bounding box center [738, 31] width 671 height 54
drag, startPoint x: 656, startPoint y: 348, endPoint x: 922, endPoint y: 352, distance: 265.6
click at [922, 141] on td "ACH Same-day / Confirmation: a24b7ac0-fd1a-43b1-91f7-b36500126227 / pout_SFcsGe…" at bounding box center [738, 99] width 671 height 83
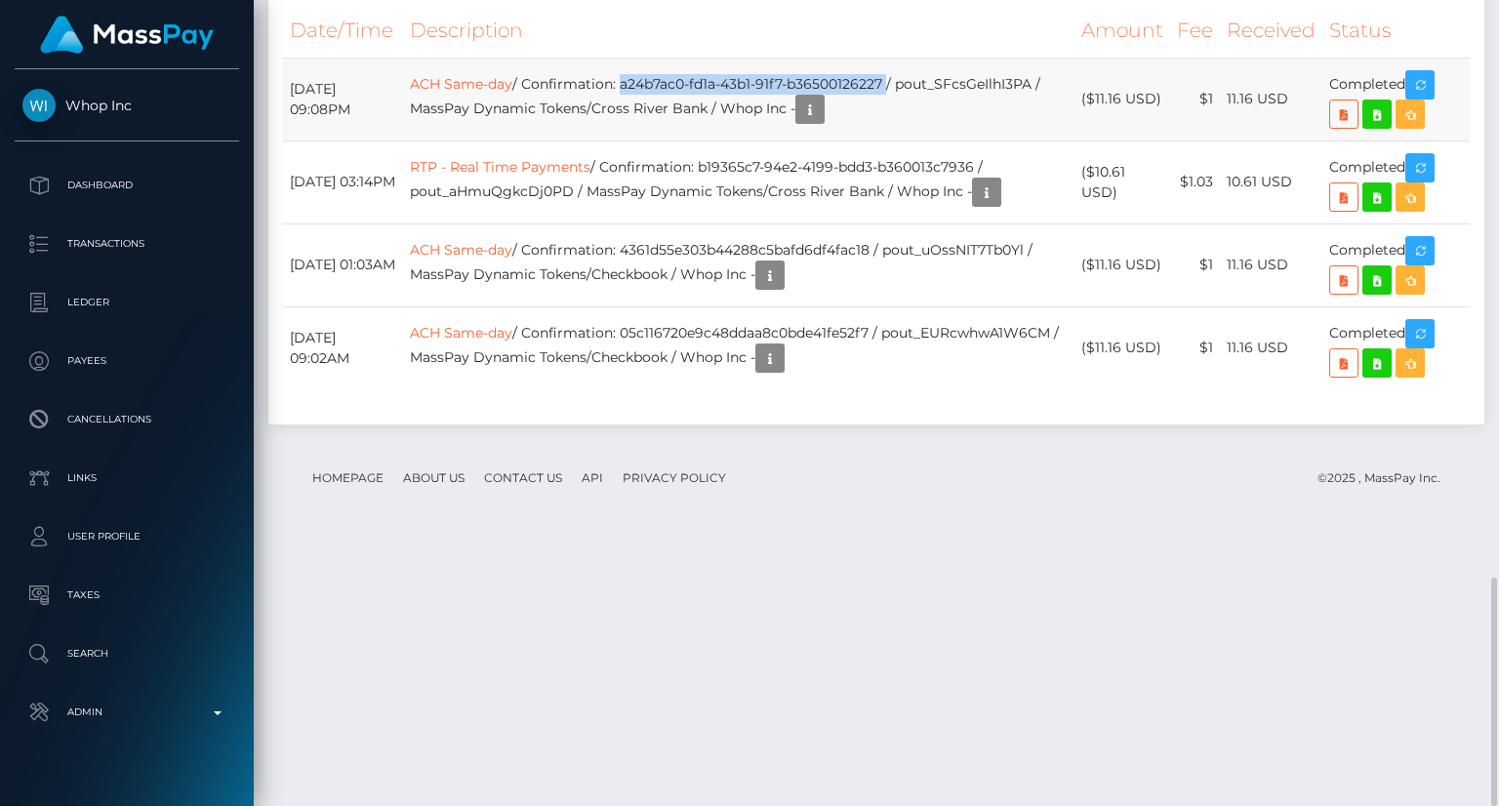
copy td "a24b7ac0-fd1a-43b1-91f7-b36500126227"
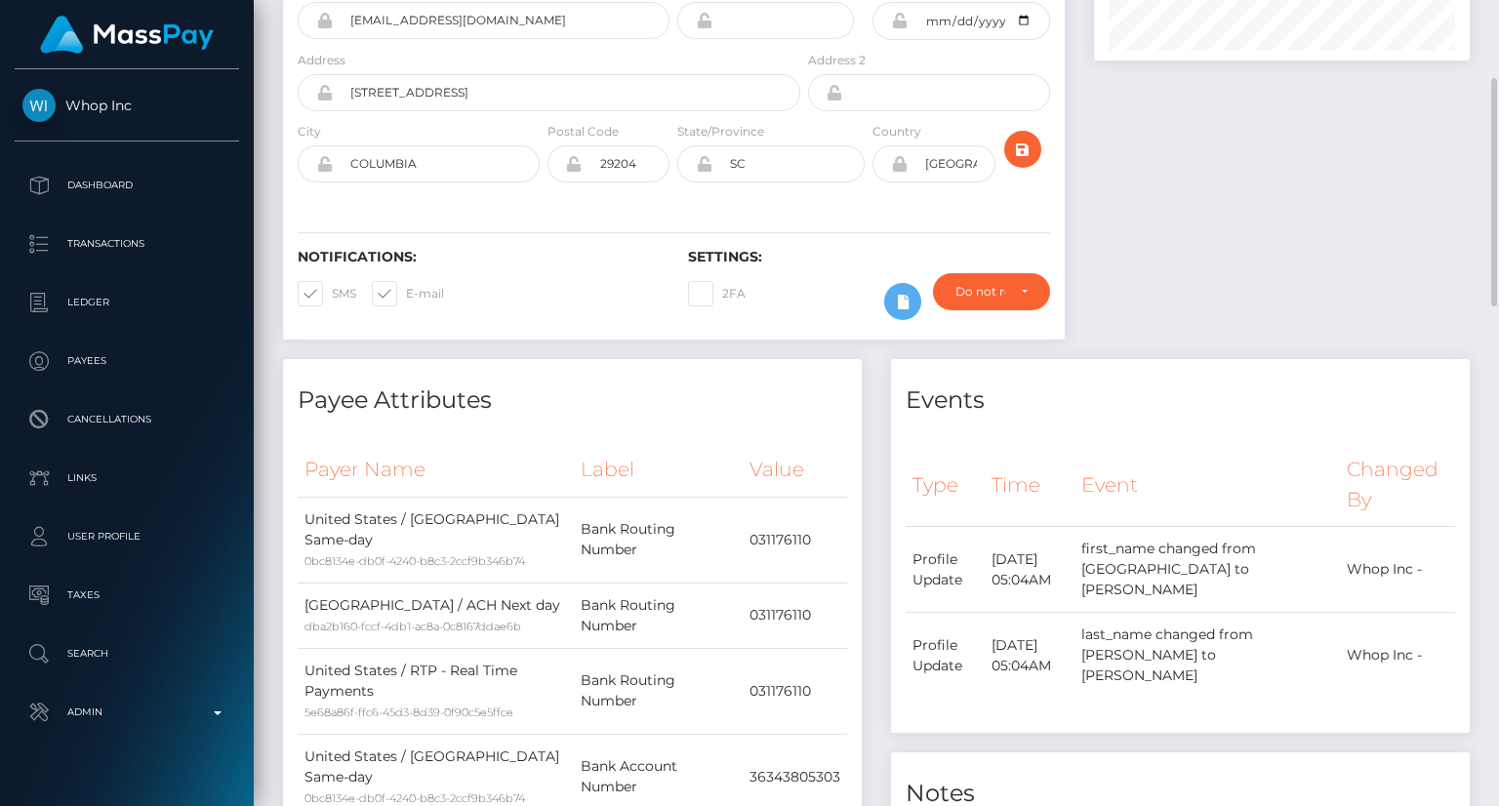
scroll to position [0, 0]
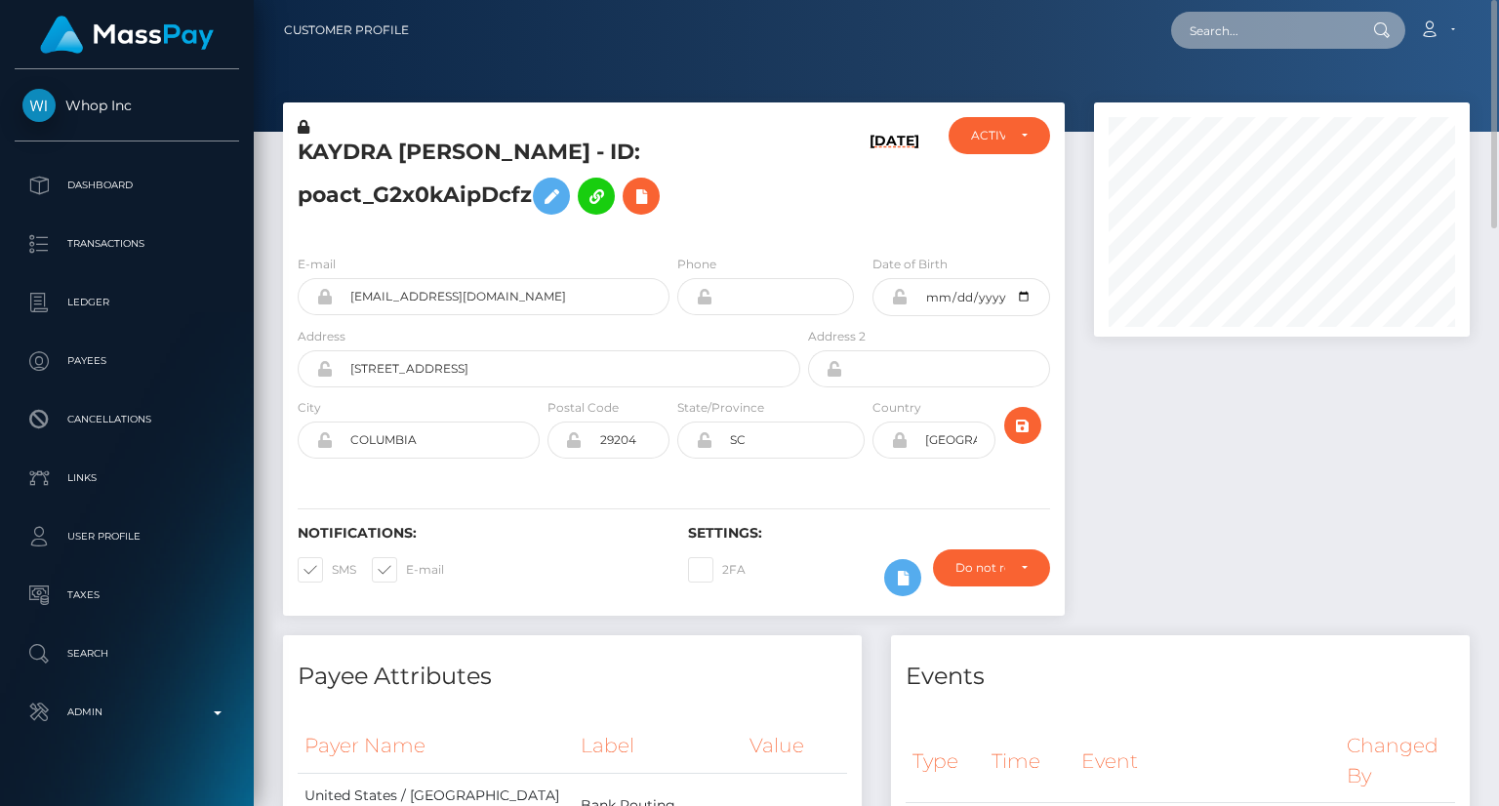
click at [1224, 20] on input "text" at bounding box center [1263, 30] width 184 height 37
paste input "poact_T9liWbCYmKOr"
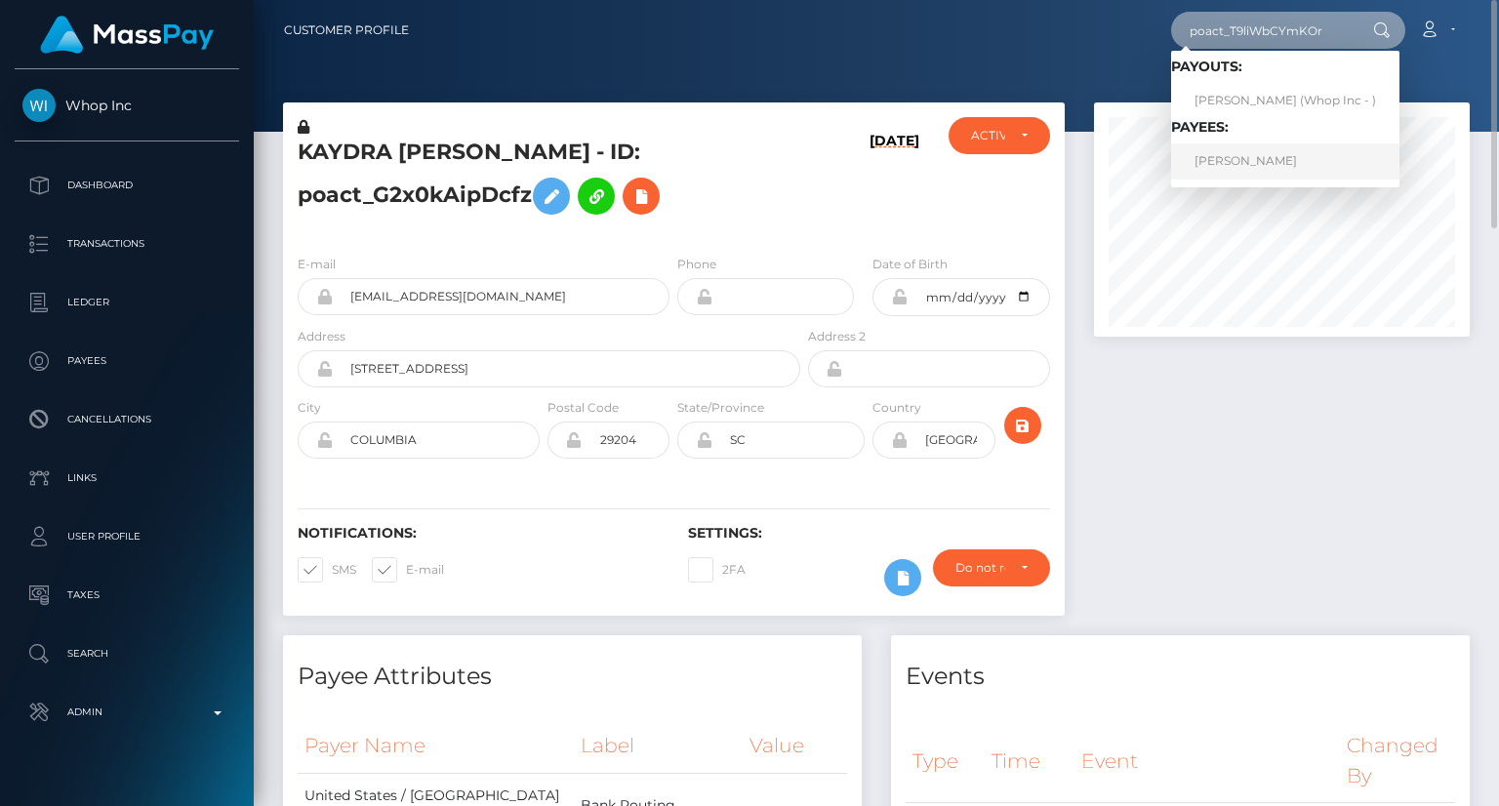
type input "poact_T9liWbCYmKOr"
click at [1239, 164] on link "MUHAMMAD MUBASHIR KHAN" at bounding box center [1285, 161] width 228 height 36
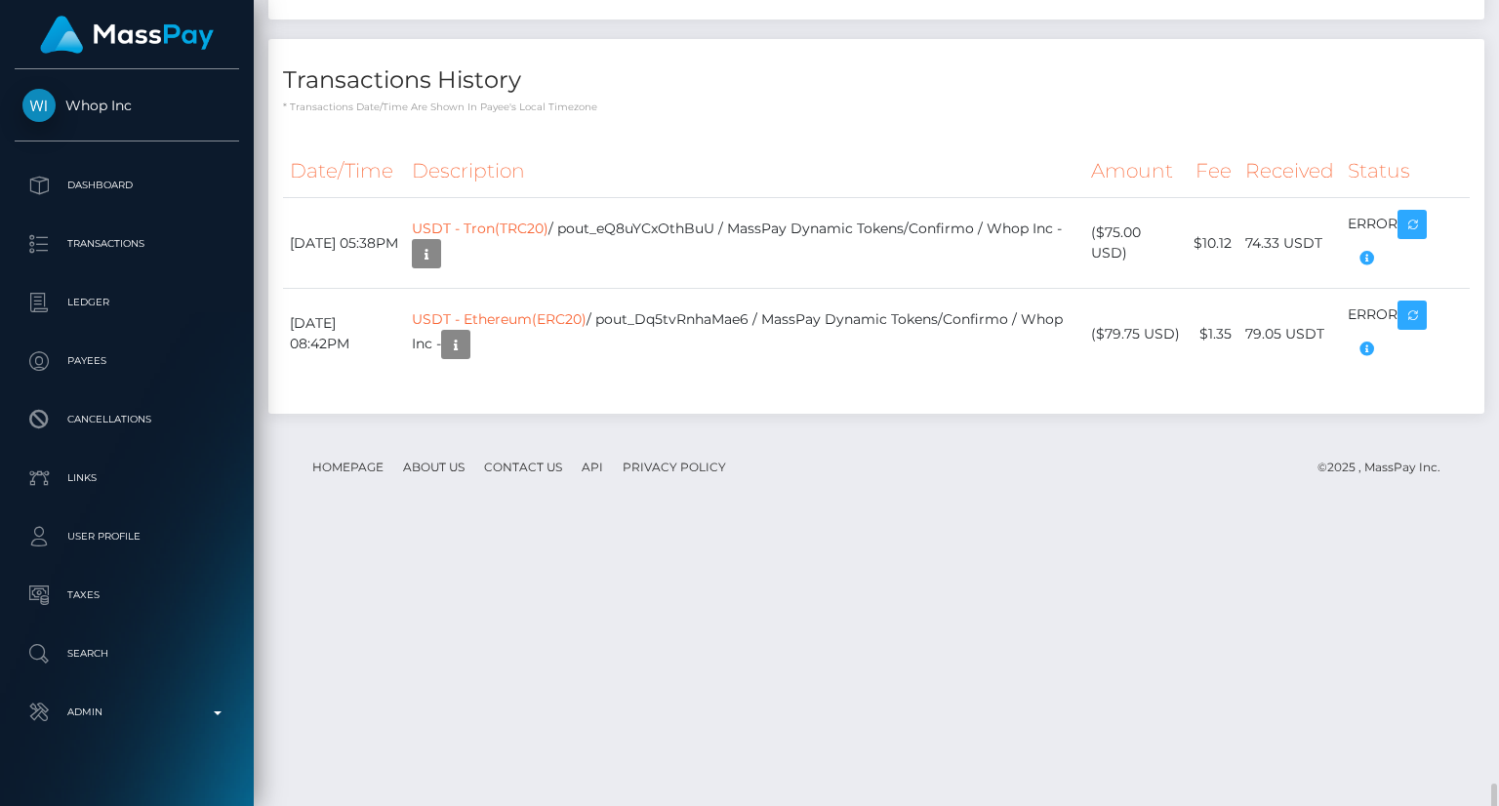
scroll to position [4393, 0]
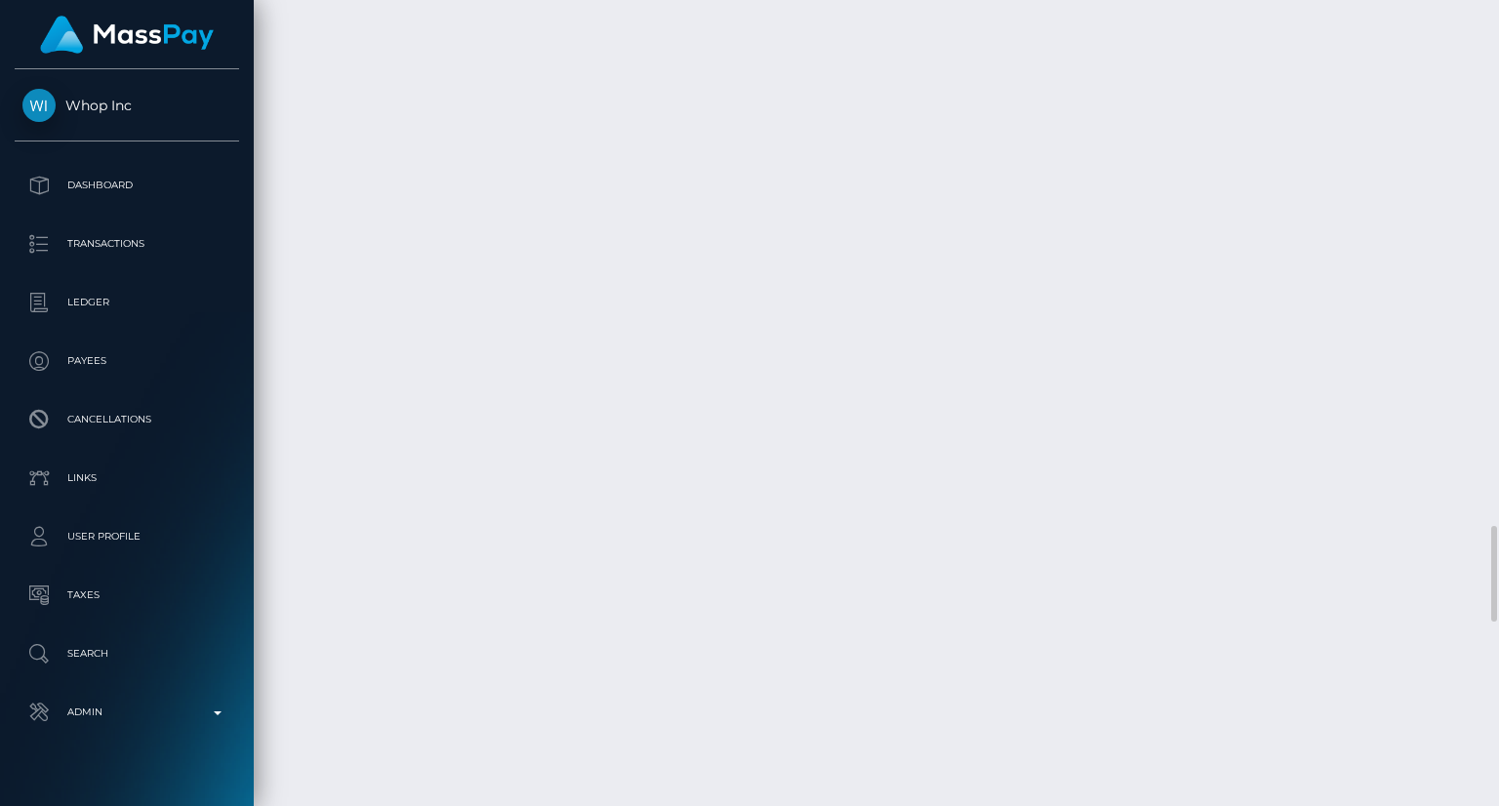
drag, startPoint x: 1151, startPoint y: 356, endPoint x: 1277, endPoint y: 276, distance: 149.2
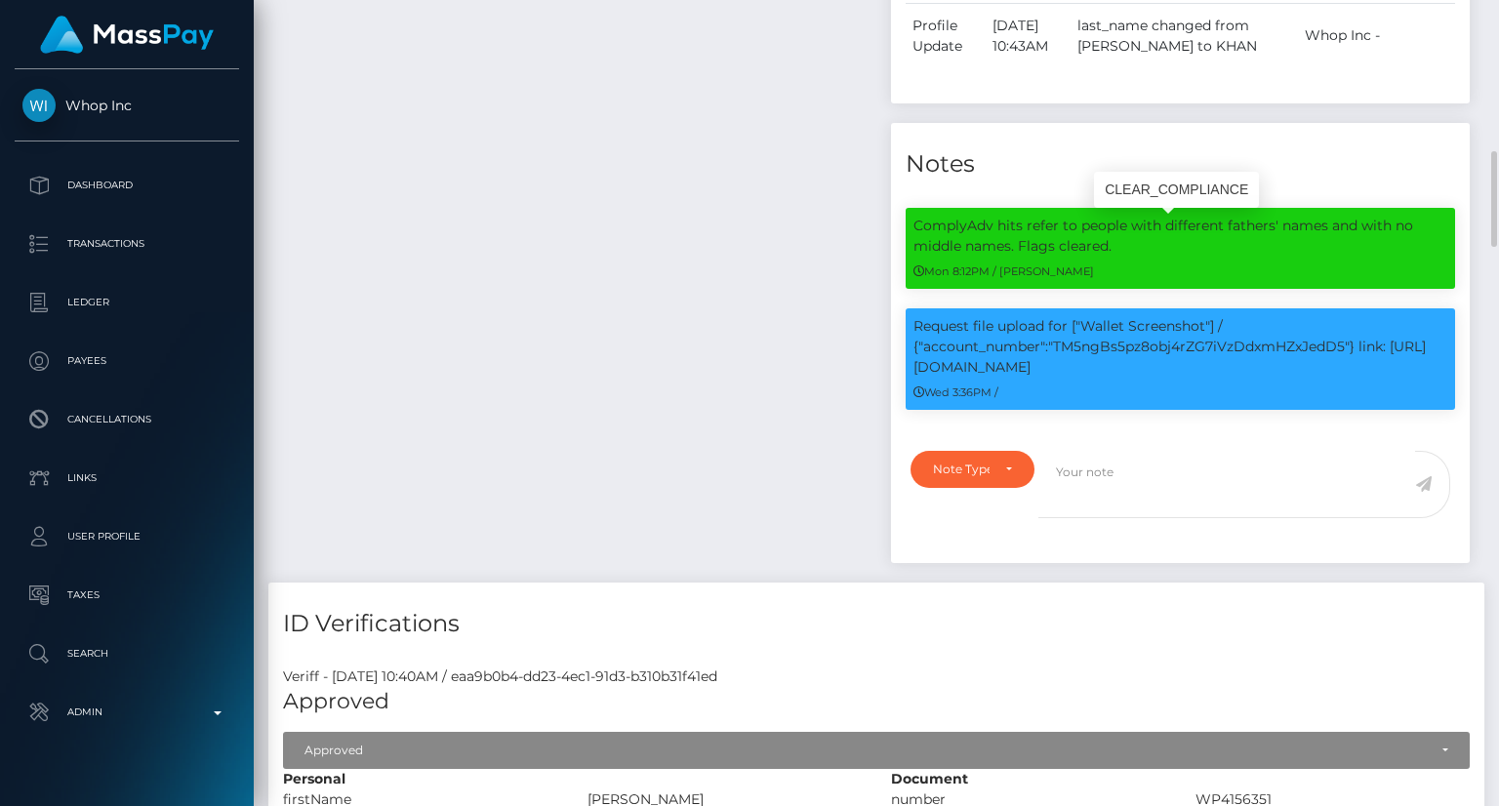
scroll to position [234, 375]
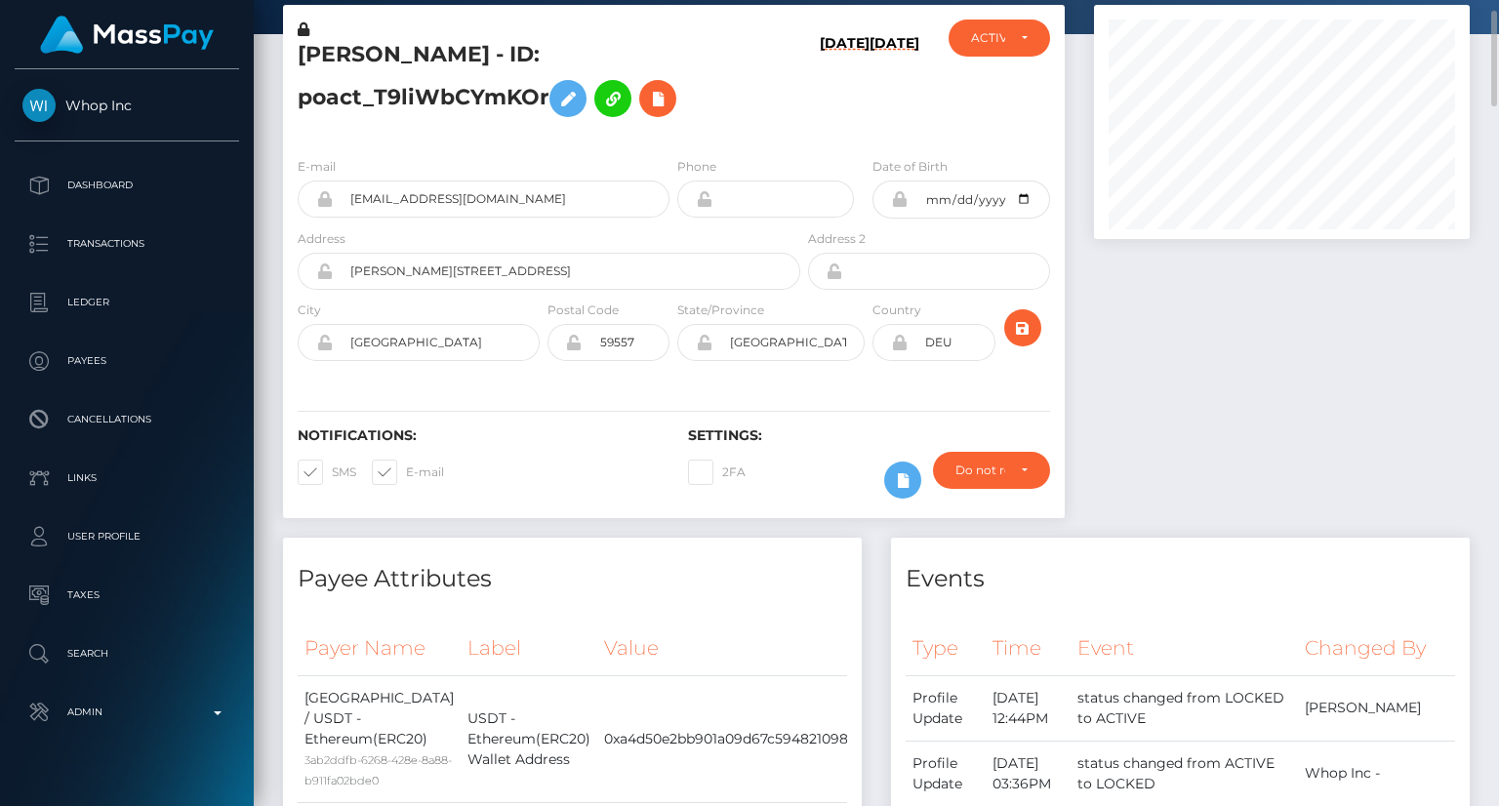
scroll to position [0, 0]
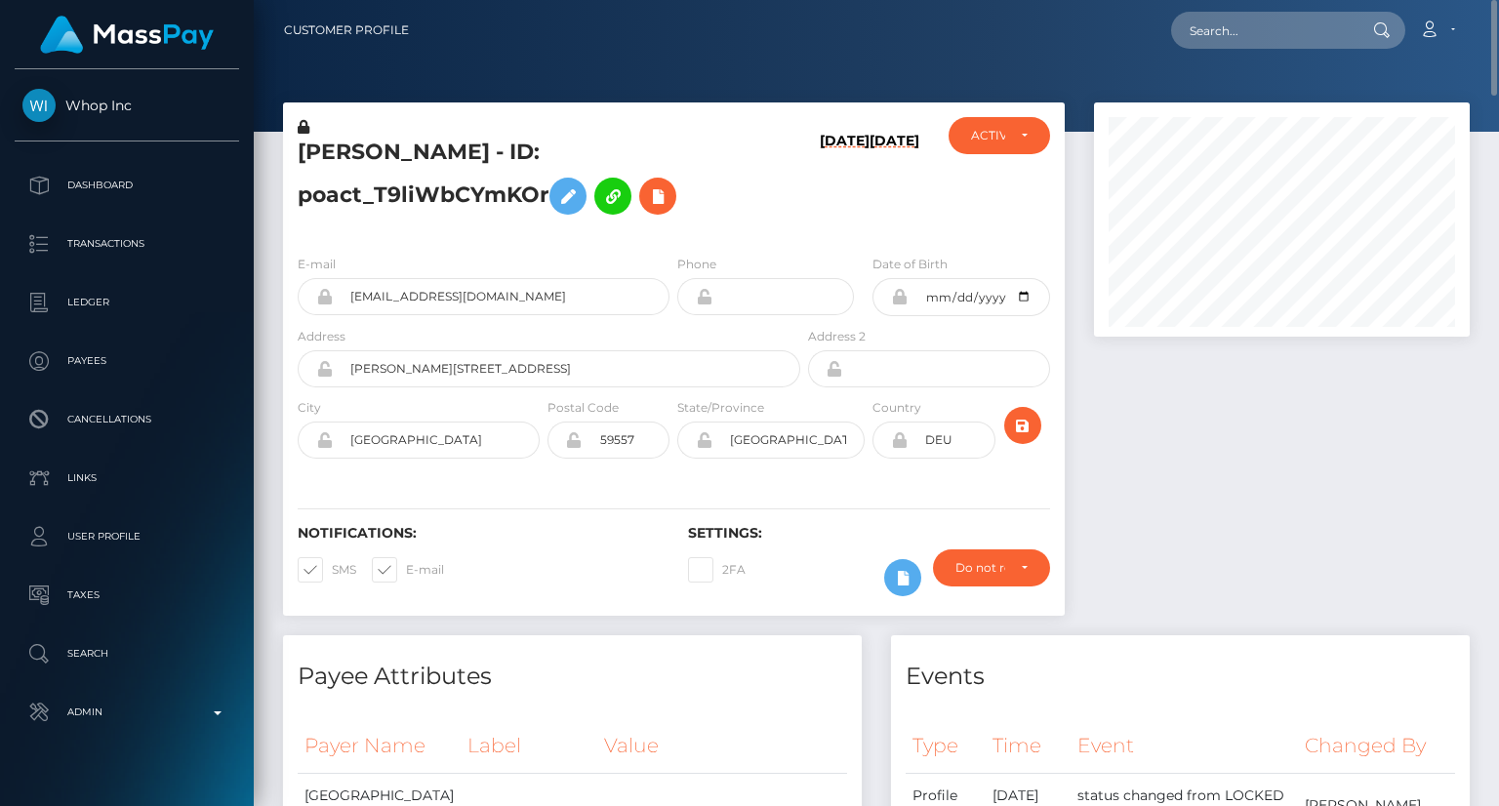
click at [468, 155] on h5 "MUHAMMAD MUBASHIR KHAN - ID: poact_T9liWbCYmKOr" at bounding box center [544, 181] width 492 height 87
copy h5 "MUHAMMAD MUBASHIR KHAN - ID: poact_T9liWbCYmKOr"
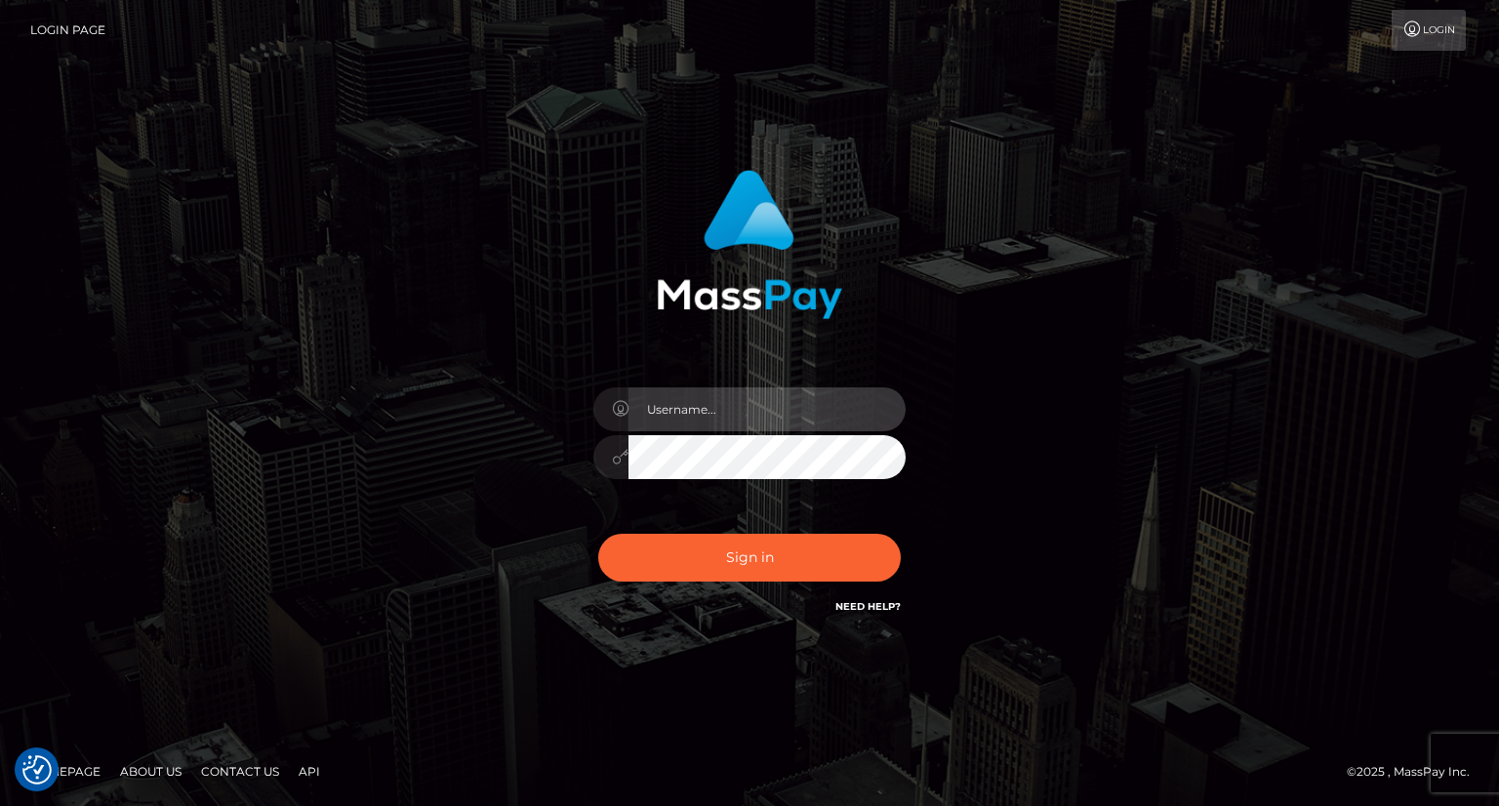
type input "carolina"
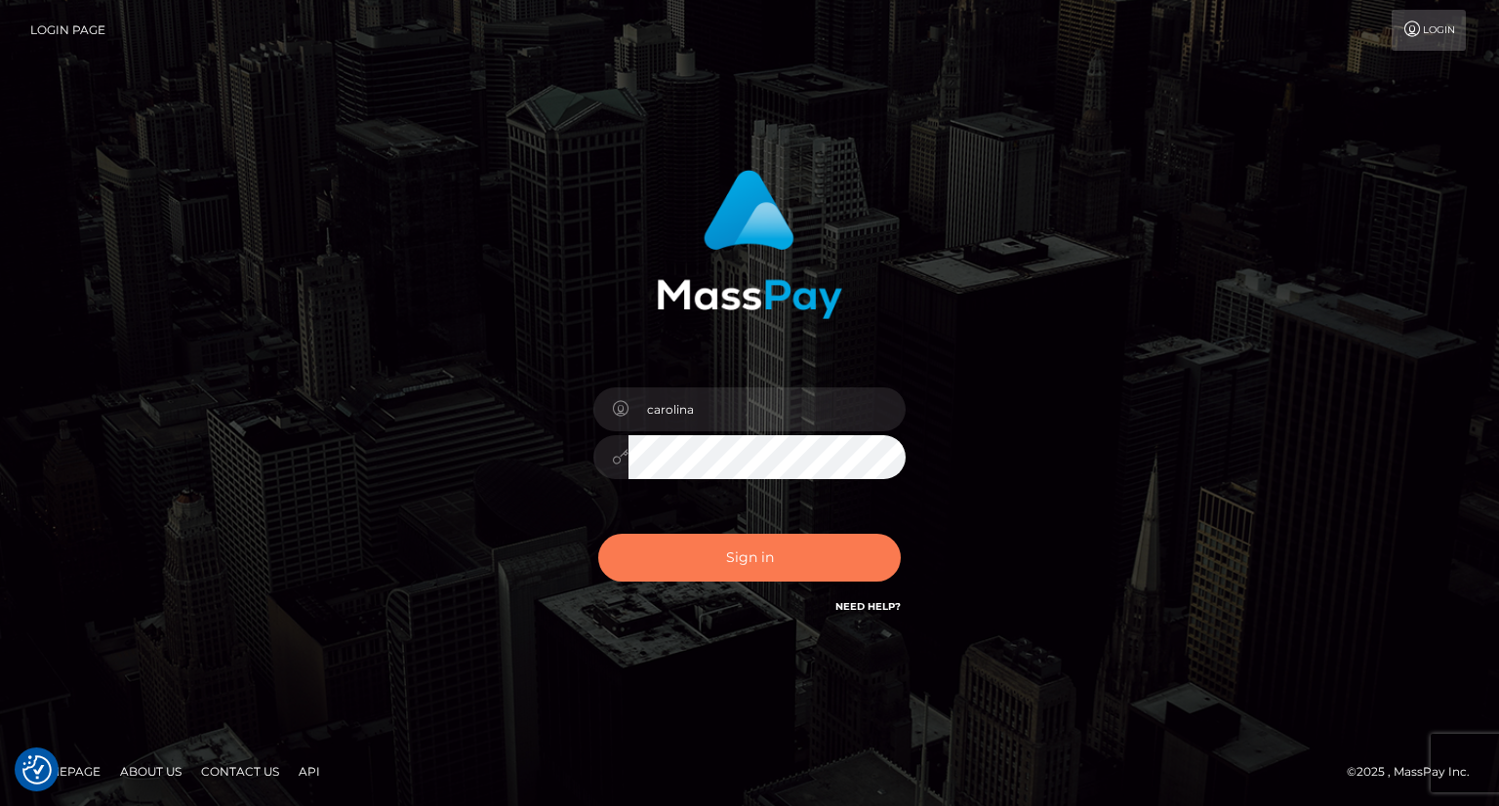
click at [752, 571] on button "Sign in" at bounding box center [749, 558] width 303 height 48
type input "carolina"
click at [746, 560] on button "Sign in" at bounding box center [749, 558] width 303 height 48
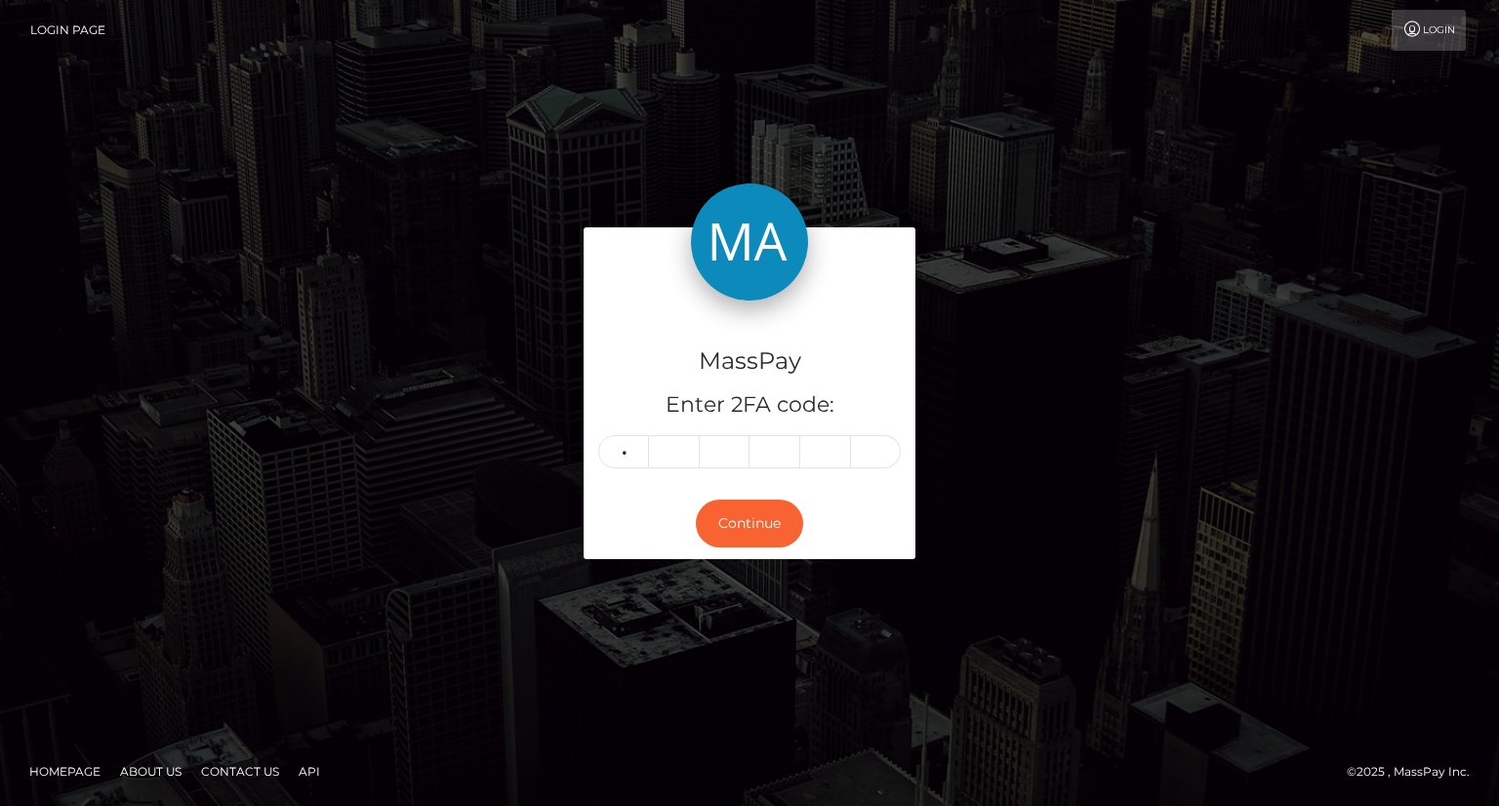
type input "8"
type input "5"
type input "2"
type input "8"
type input "5"
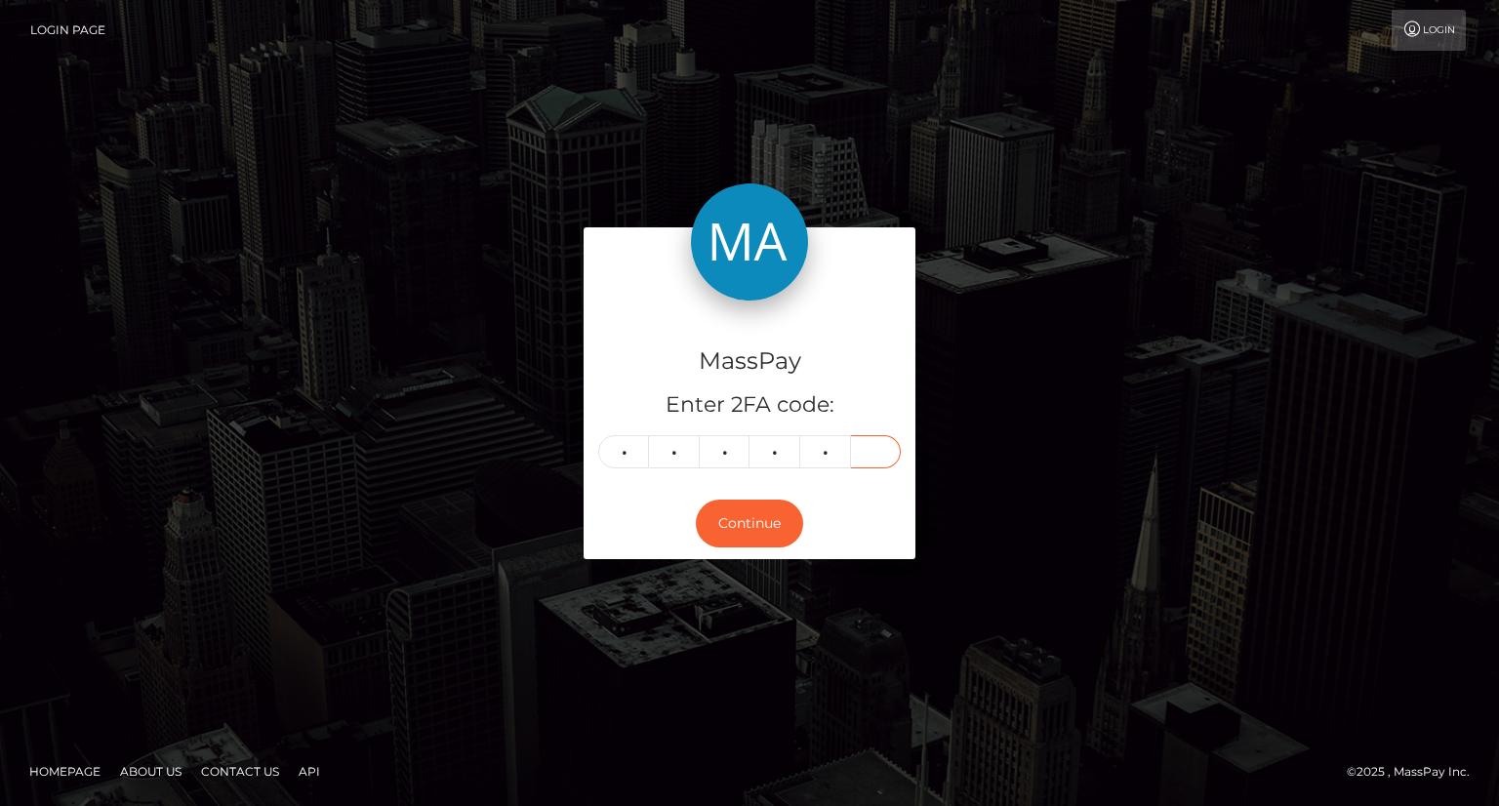
type input "0"
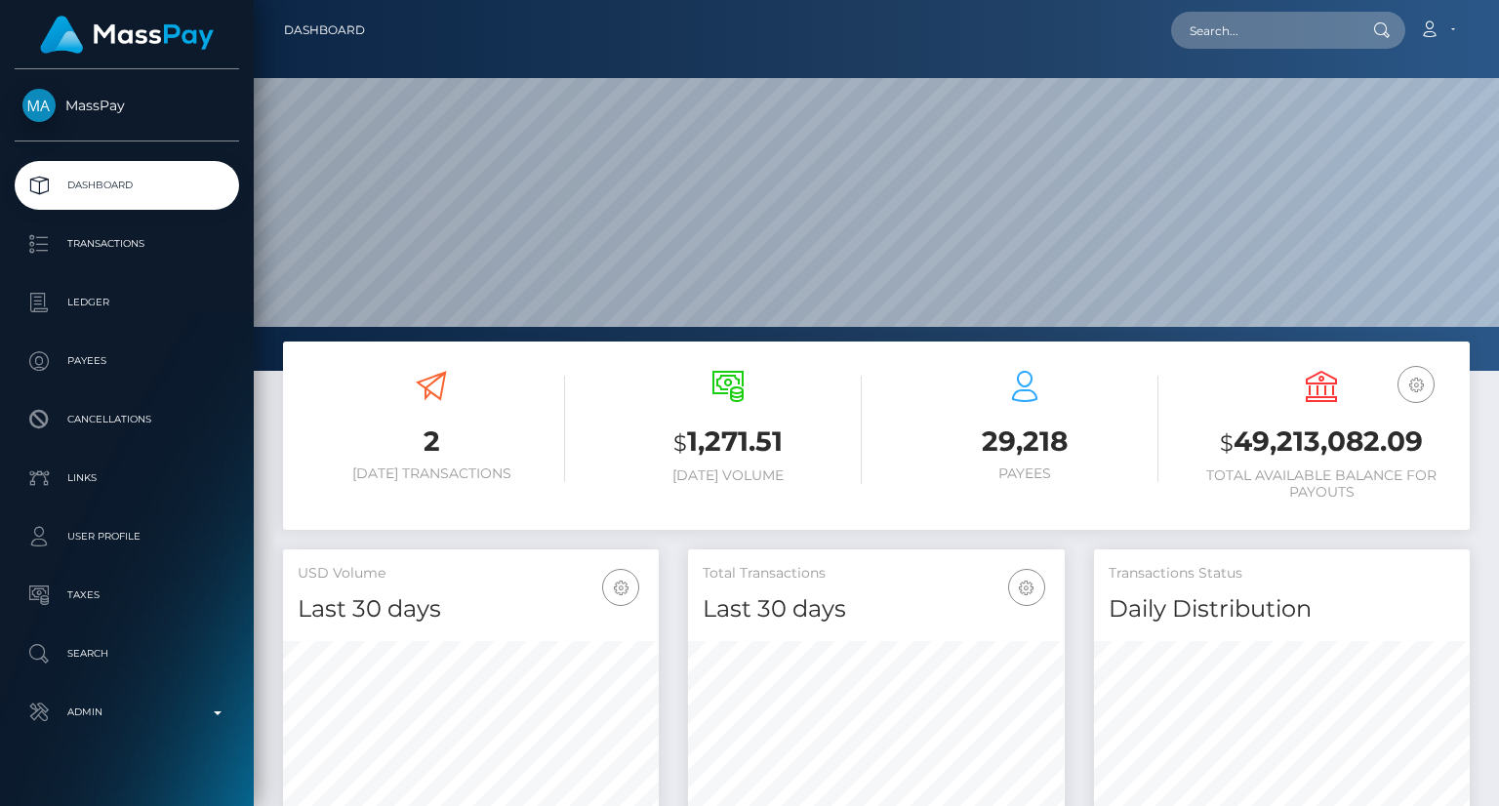
scroll to position [346, 375]
click at [1242, 40] on input "text" at bounding box center [1263, 30] width 184 height 37
paste input "MSPa06392bc7672468"
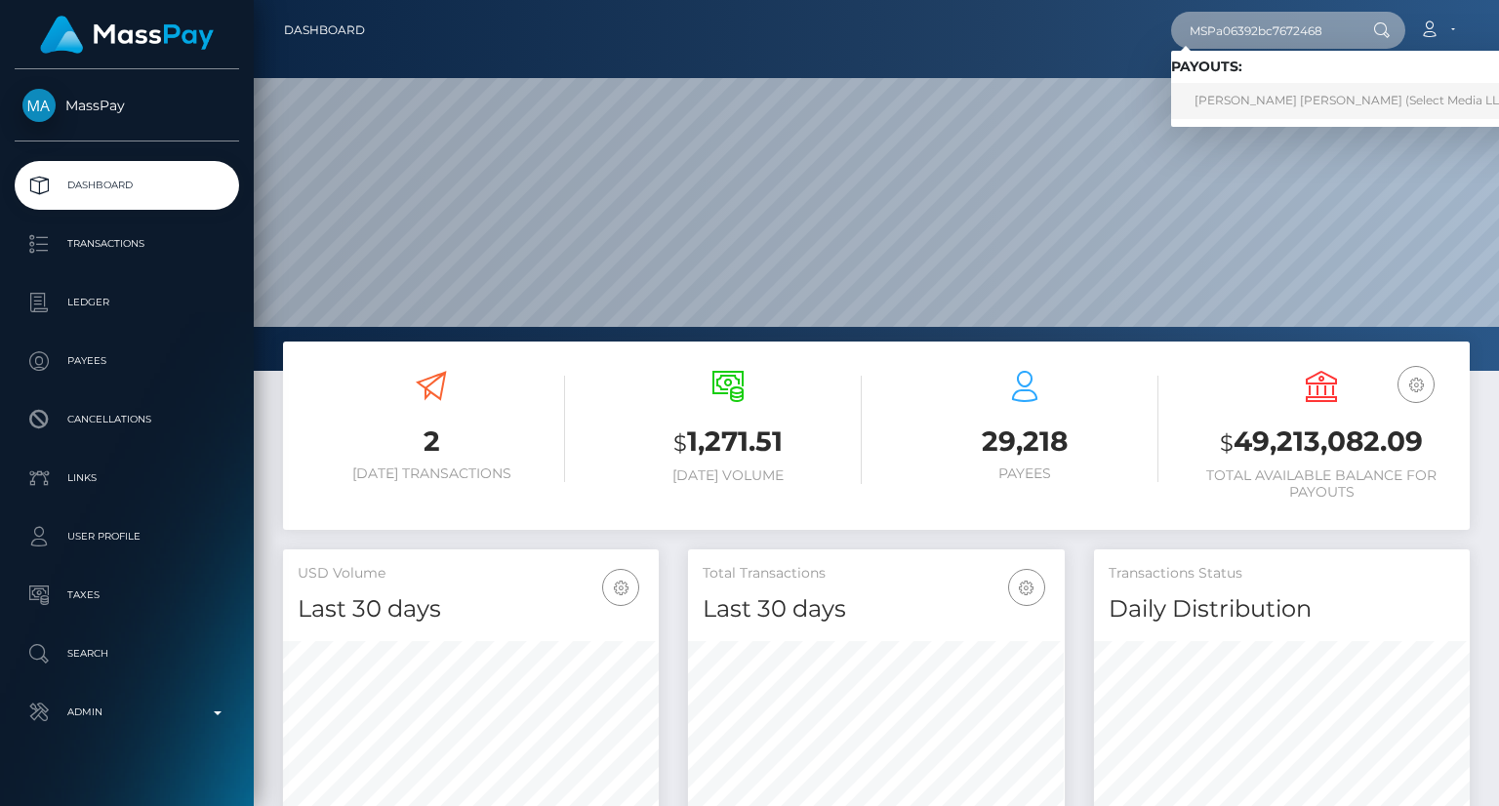
type input "MSPa06392bc7672468"
click at [1287, 100] on link "Heidy yeraldin Perez pinto (Select Media LLC - )" at bounding box center [1358, 101] width 375 height 36
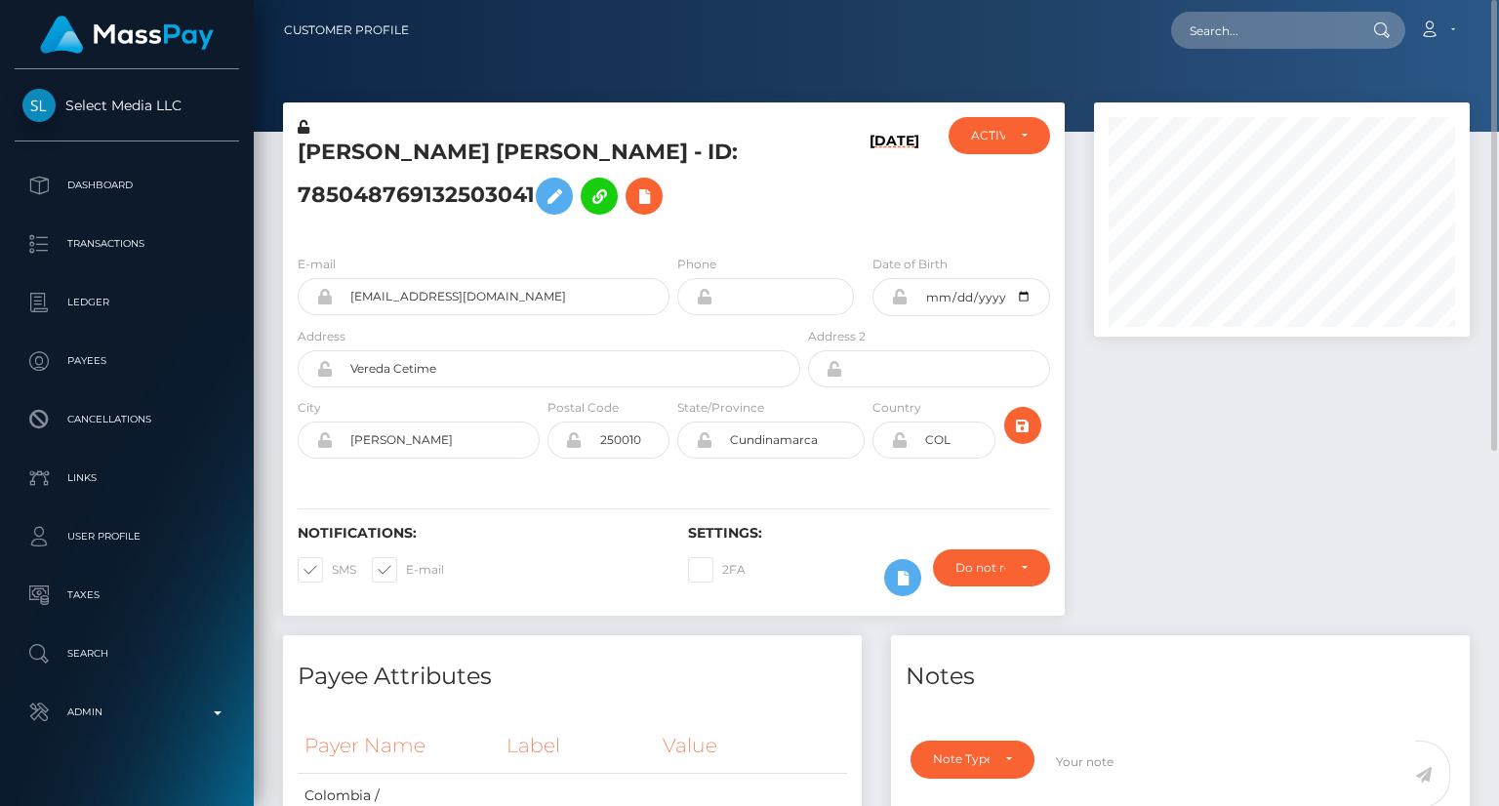
click at [1228, 9] on nav "Customer Profile Loading... Loading... Account" at bounding box center [877, 30] width 1246 height 61
click at [1224, 19] on input "text" at bounding box center [1263, 30] width 184 height 37
paste input "MSP8e658859a016e07"
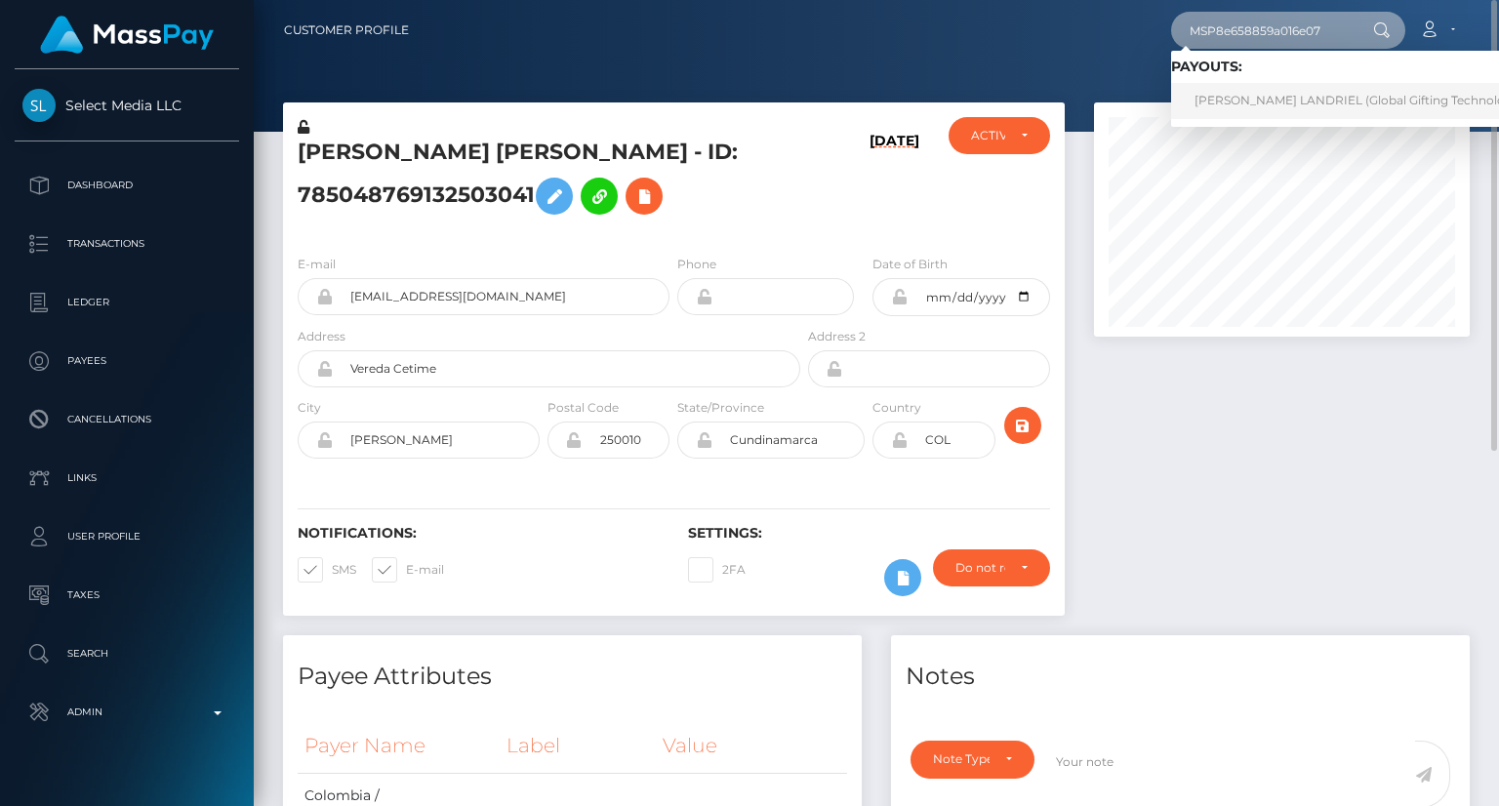
type input "MSP8e658859a016e07"
click at [1267, 115] on link "JAQUELINE AHUMADA LANDRIEL (Global Gifting Technologies Inc - Throne)" at bounding box center [1400, 101] width 459 height 36
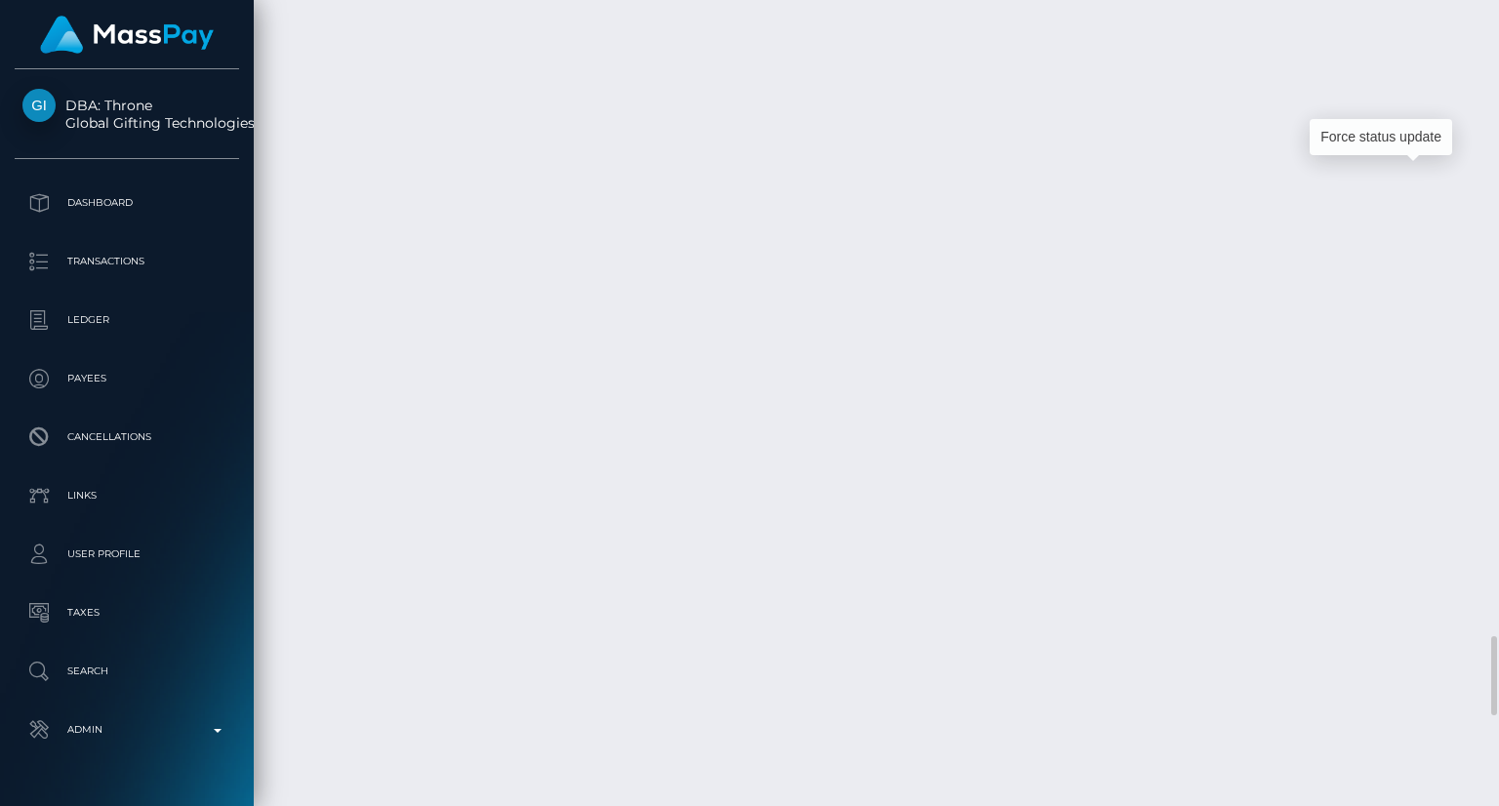
scroll to position [234, 375]
copy td "MSP0ea1ea07c3b4eb5"
